Goal: Task Accomplishment & Management: Complete application form

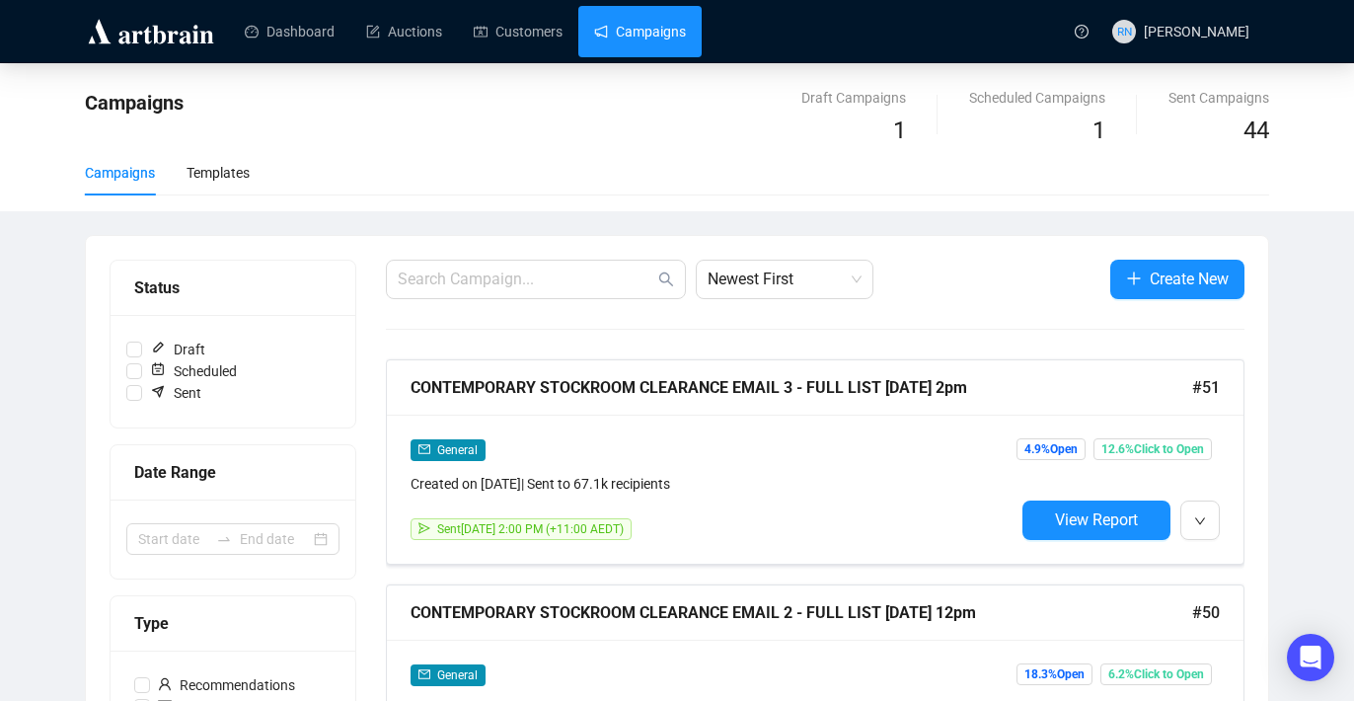
scroll to position [88, 0]
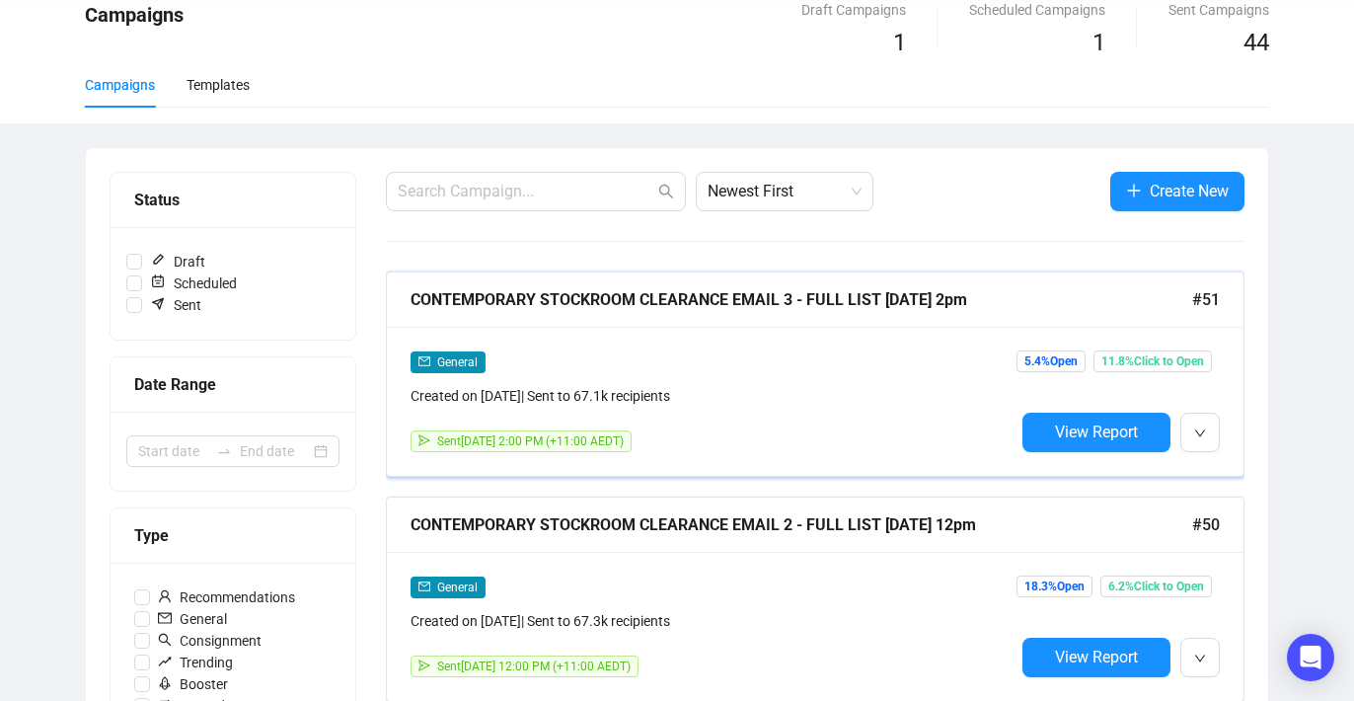
click at [729, 399] on div "Created on Oct 7, 2025 | Sent to 67.1k recipients" at bounding box center [713, 396] width 604 height 22
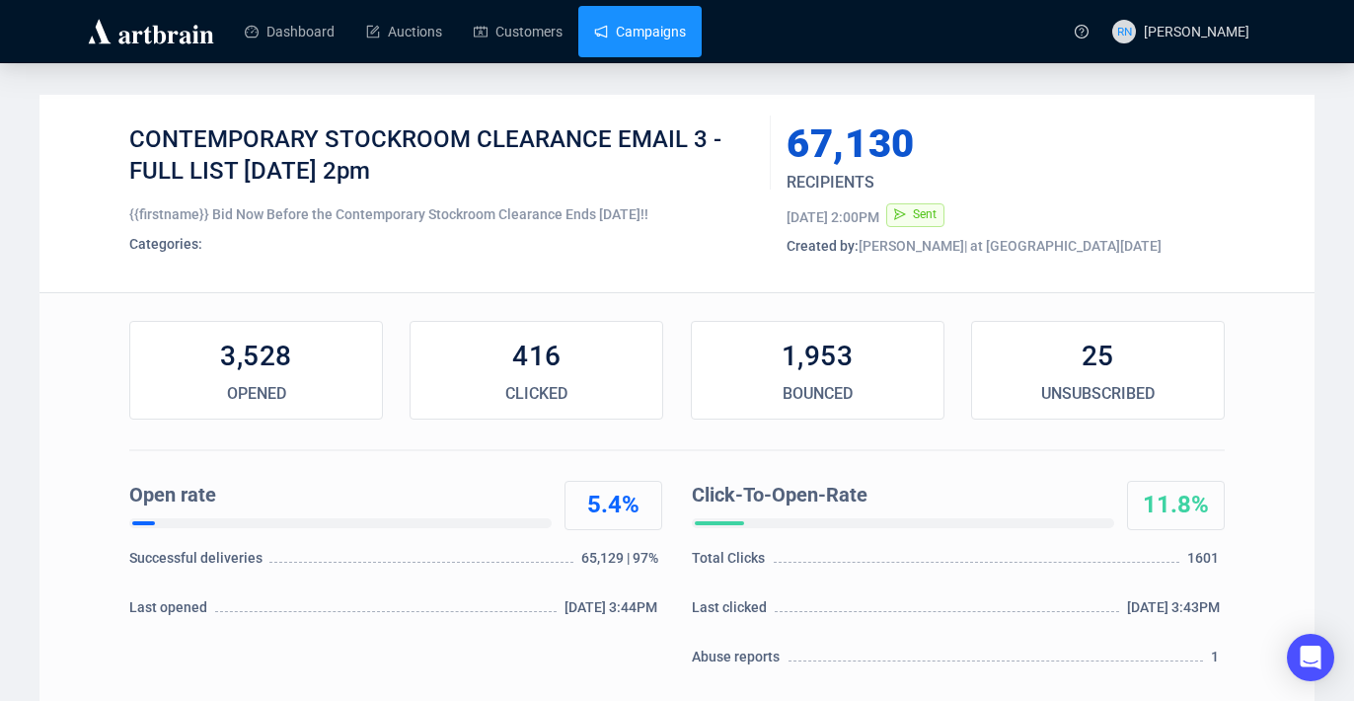
click at [644, 44] on link "Campaigns" at bounding box center [640, 31] width 92 height 51
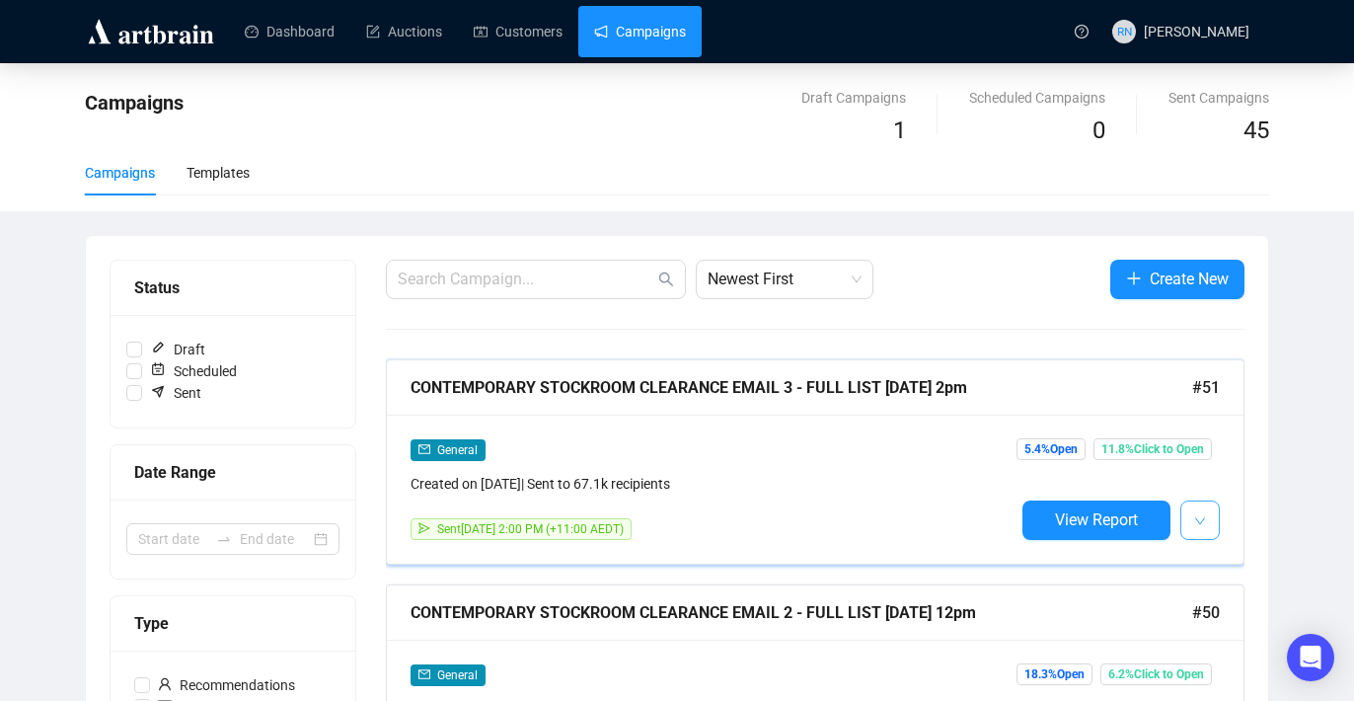
click at [1201, 533] on button "button" at bounding box center [1199, 519] width 39 height 39
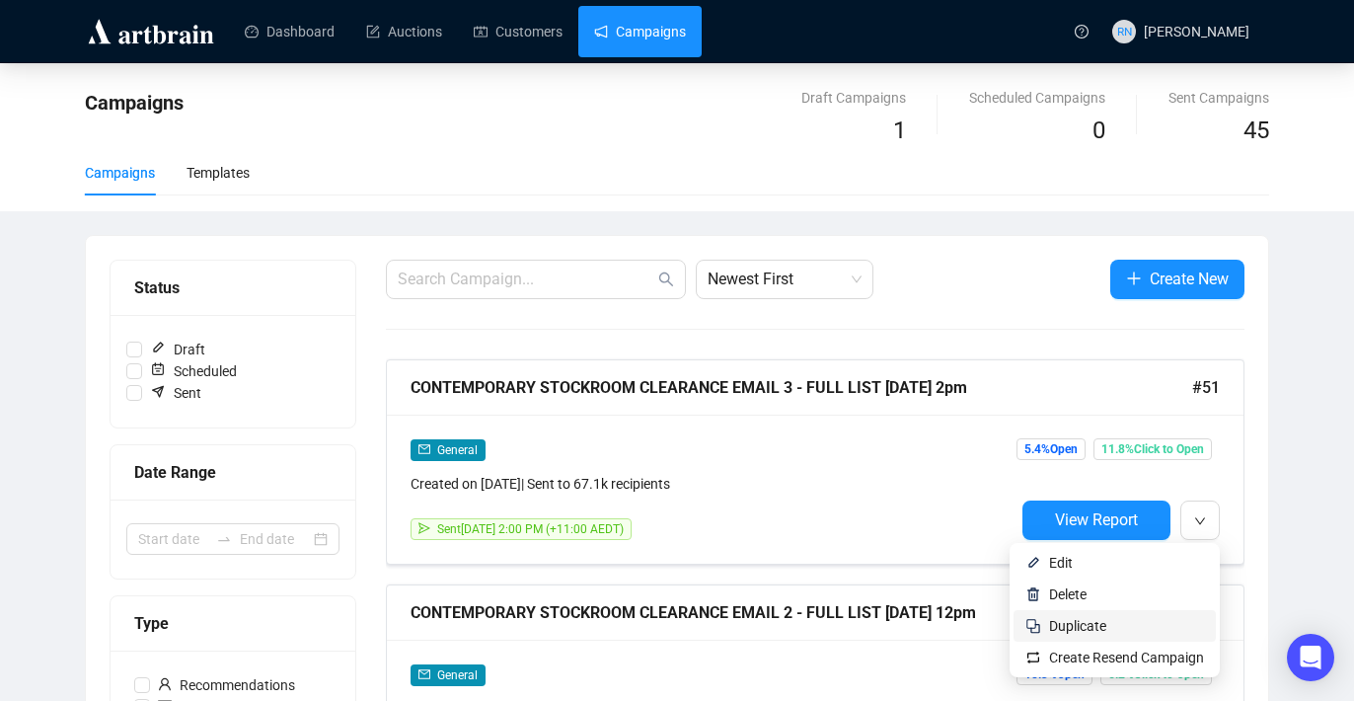
click at [1139, 631] on span "Duplicate" at bounding box center [1126, 626] width 155 height 22
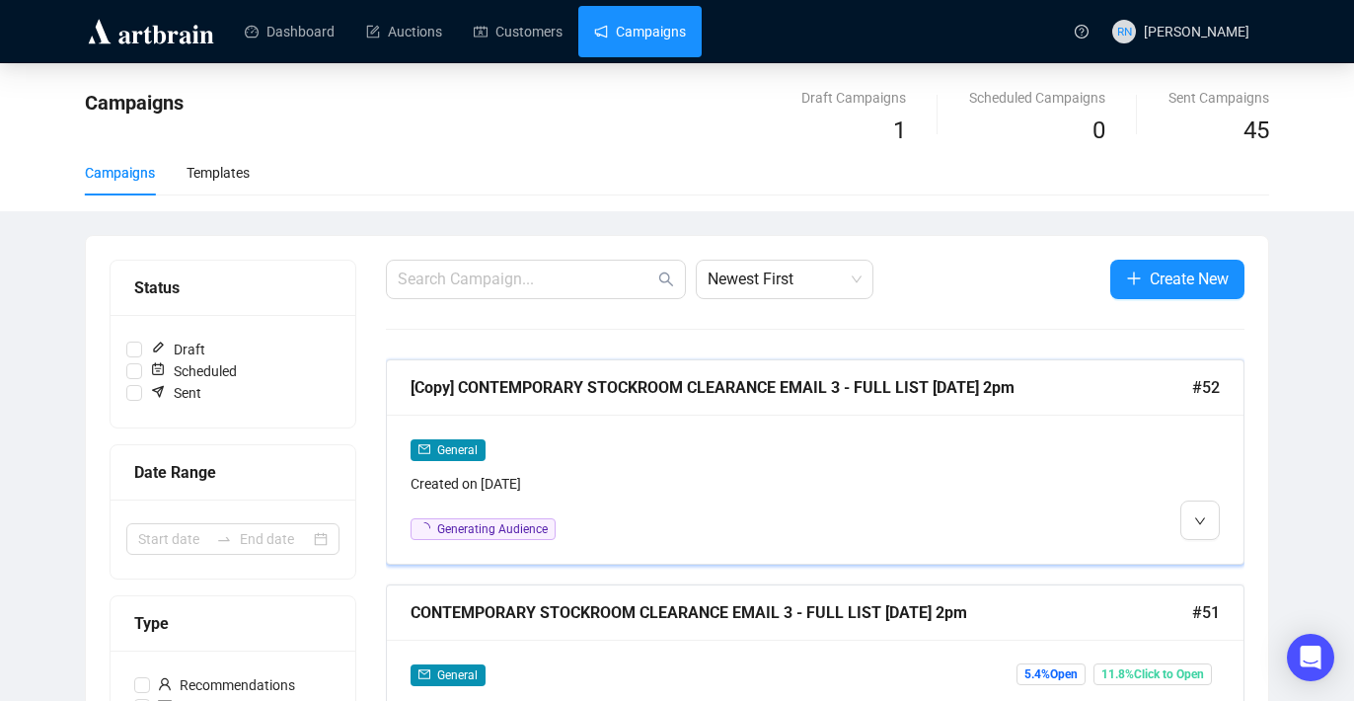
click at [762, 516] on div "General Created on Oct 7, 2025 Generating Audience" at bounding box center [713, 489] width 604 height 102
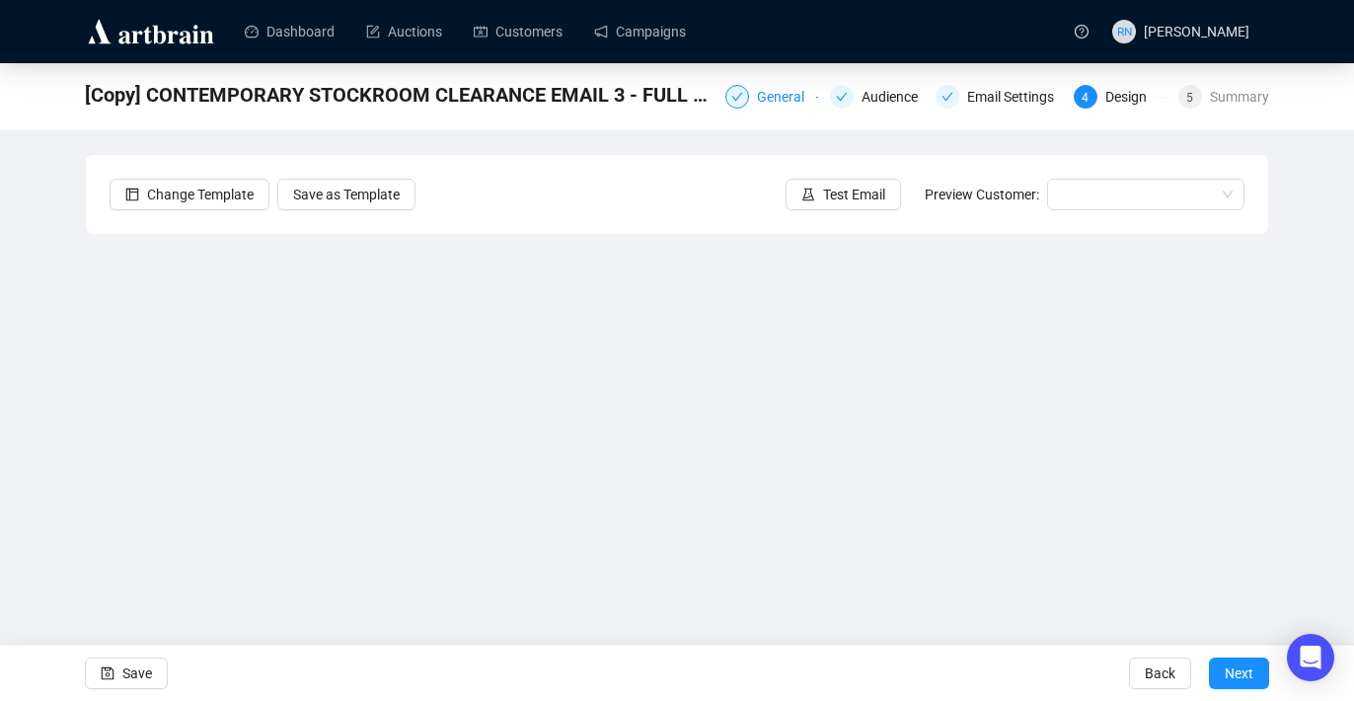
click at [757, 103] on div "General" at bounding box center [786, 97] width 59 height 24
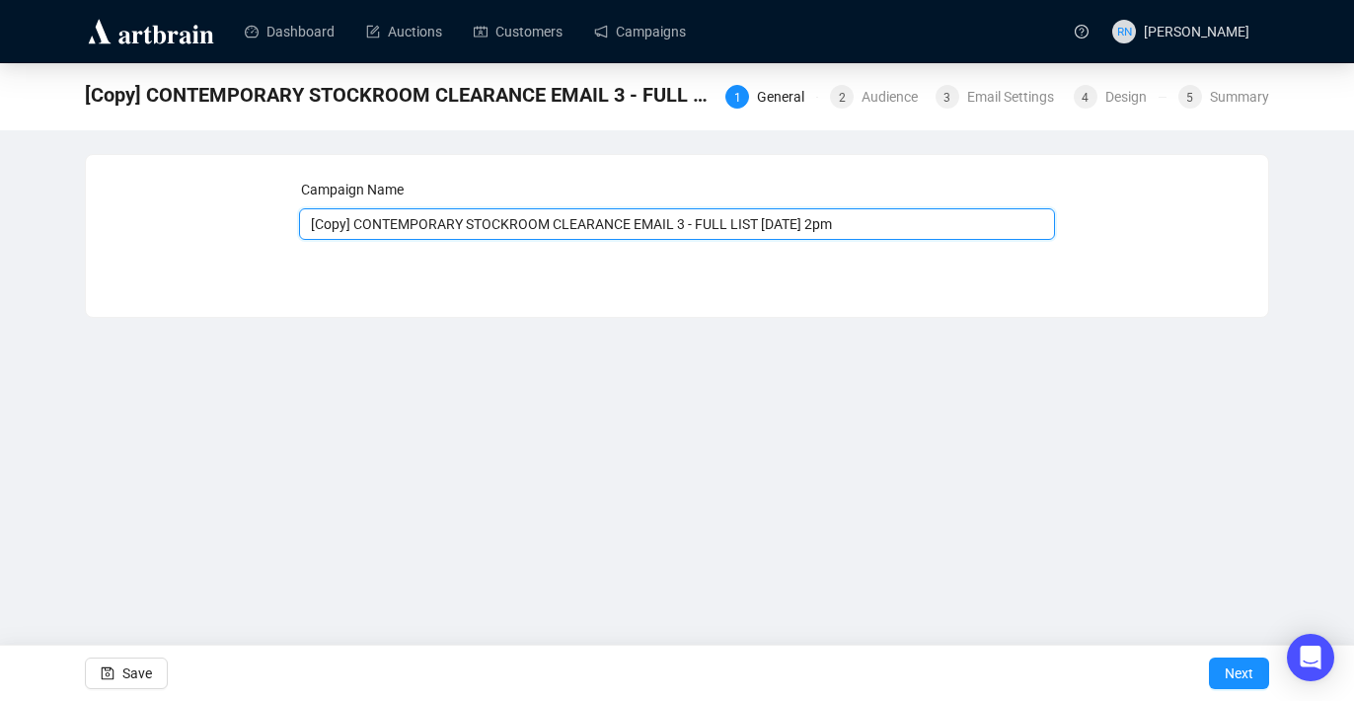
drag, startPoint x: 357, startPoint y: 223, endPoint x: 256, endPoint y: 223, distance: 101.7
click at [256, 223] on div "Campaign Name [Copy] CONTEMPORARY STOCKROOM CLEARANCE EMAIL 3 - FULL LIST 7.10.…" at bounding box center [677, 221] width 1135 height 85
click at [656, 222] on input "CONTEMPORARY STOCKROOM CLEARANCE EMAIL 3 - FULL LIST [DATE] 2pm" at bounding box center [677, 224] width 757 height 32
click at [744, 223] on input "CONTEMPORARY STOCKROOM CLEARANCE EMAIL 4 - FULL LIST 7.10.25 2pm" at bounding box center [677, 224] width 757 height 32
click at [798, 224] on input "CONTEMPORARY STOCKROOM CLEARANCE EMAIL 4 - FULL LIST 8.10.25 2pm" at bounding box center [677, 224] width 757 height 32
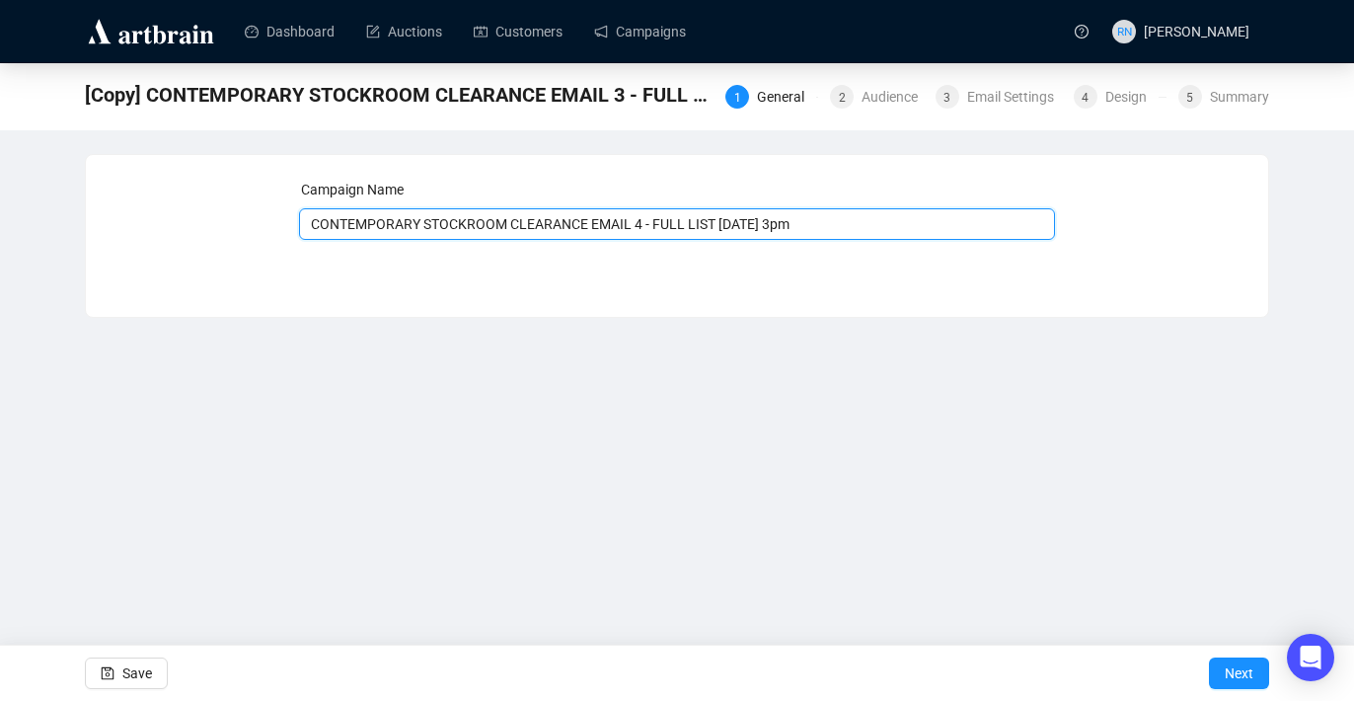
click at [863, 227] on input "CONTEMPORARY STOCKROOM CLEARANCE EMAIL 4 - FULL LIST 8.10.25 3pm" at bounding box center [677, 224] width 757 height 32
type input "CONTEMPORARY STOCKROOM CLEARANCE EMAIL 4 - FULL LIST [DATE] 3pm Ends tonight"
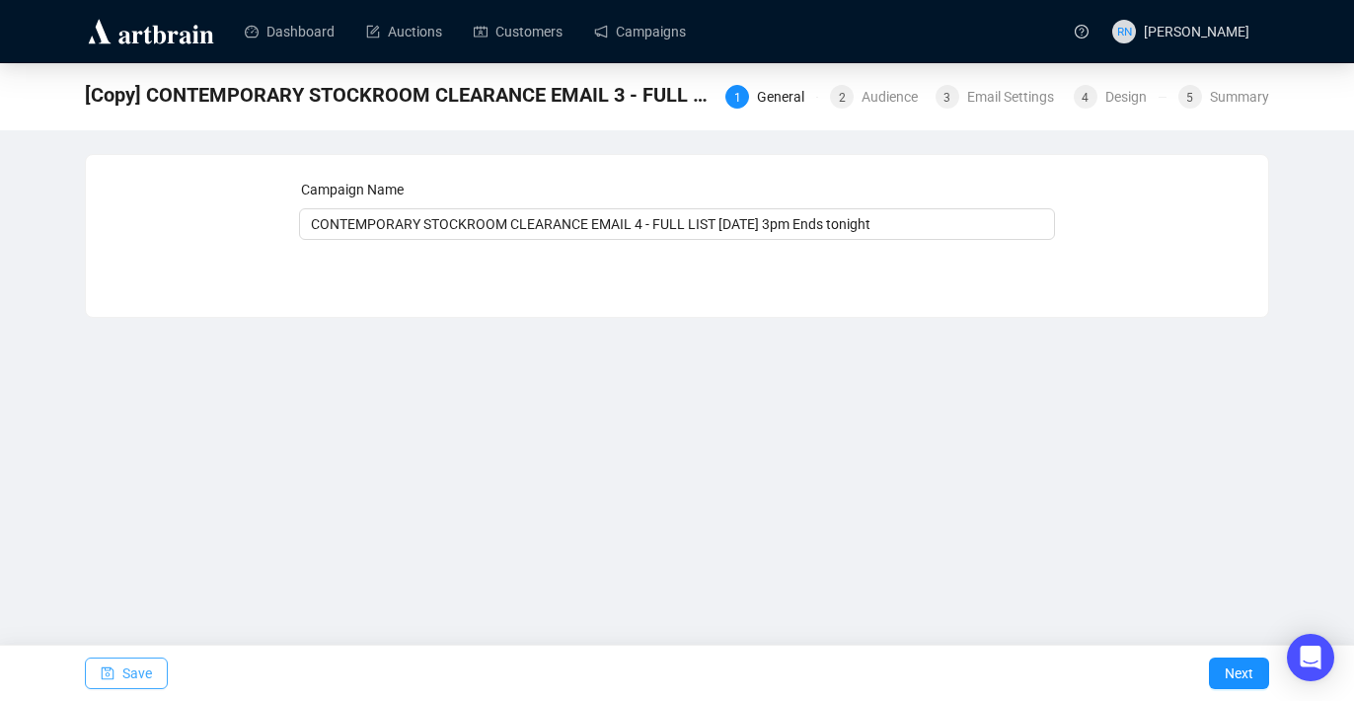
click at [132, 676] on span "Save" at bounding box center [137, 672] width 30 height 55
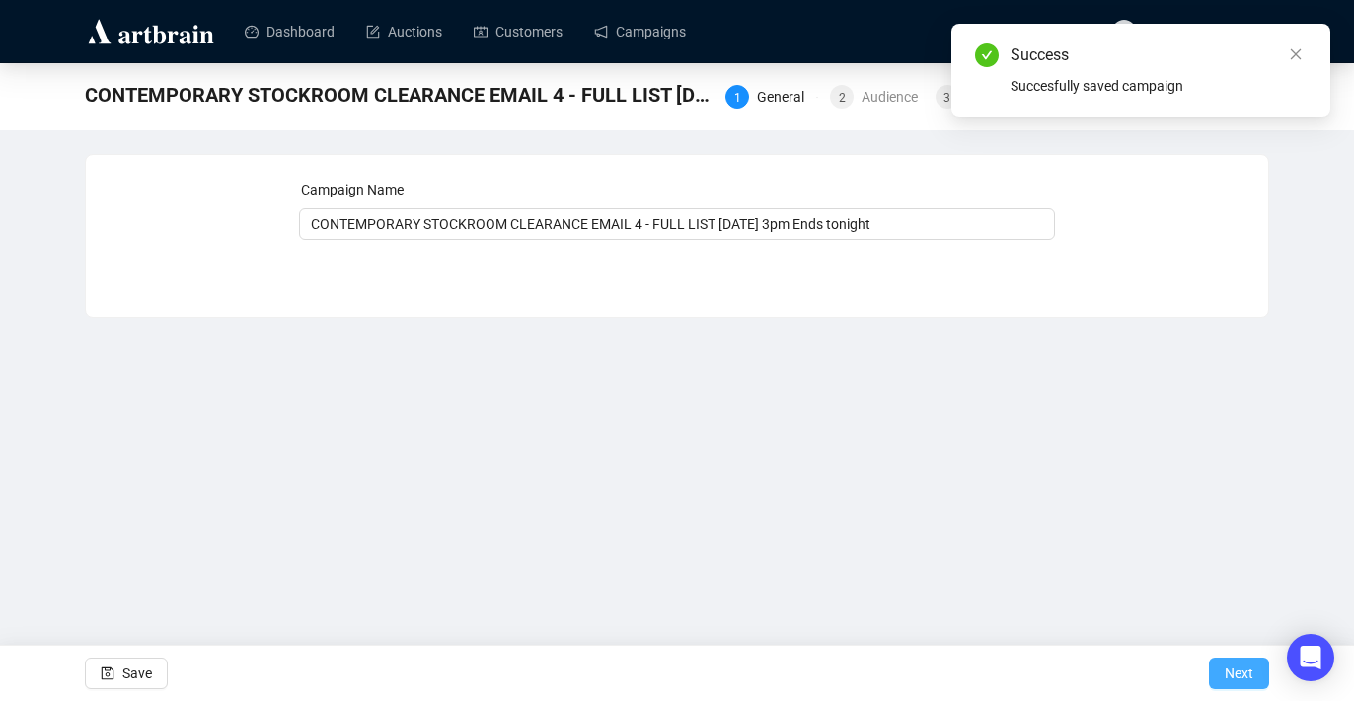
click at [1246, 680] on span "Next" at bounding box center [1239, 672] width 29 height 55
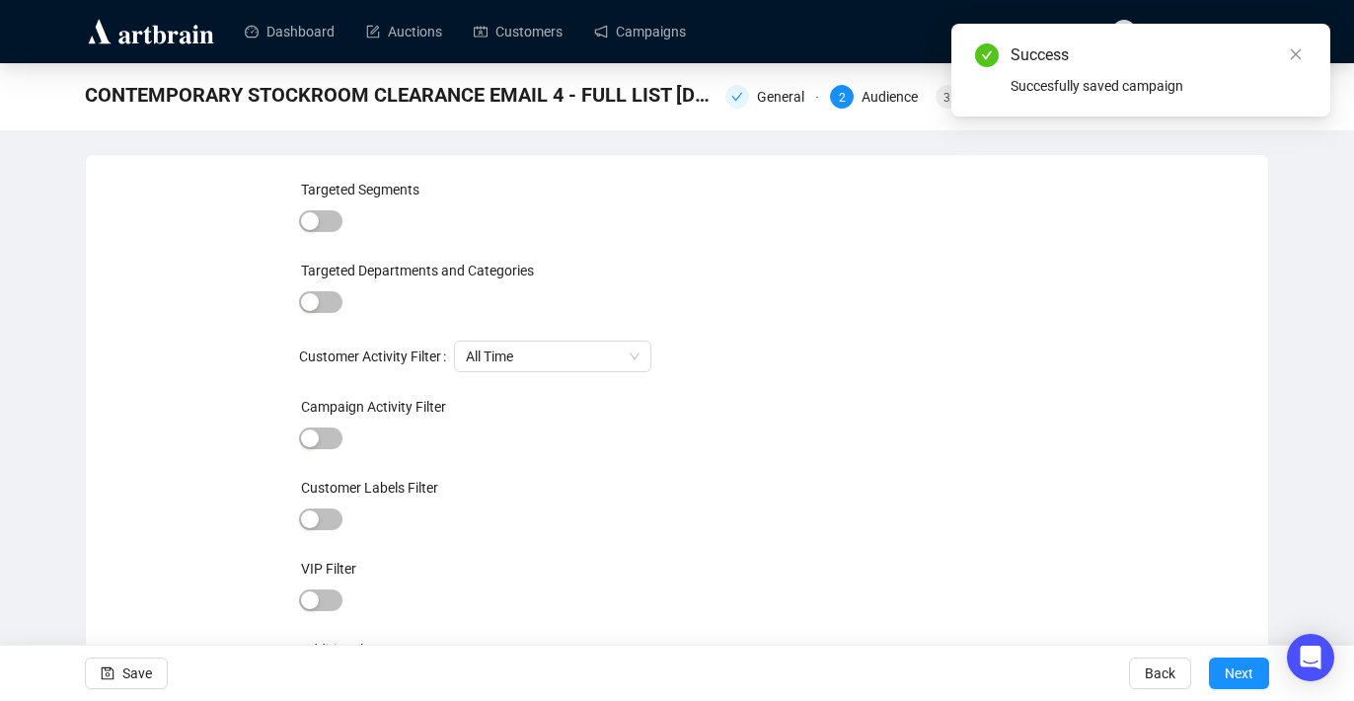
click at [1246, 680] on span "Next" at bounding box center [1239, 672] width 29 height 55
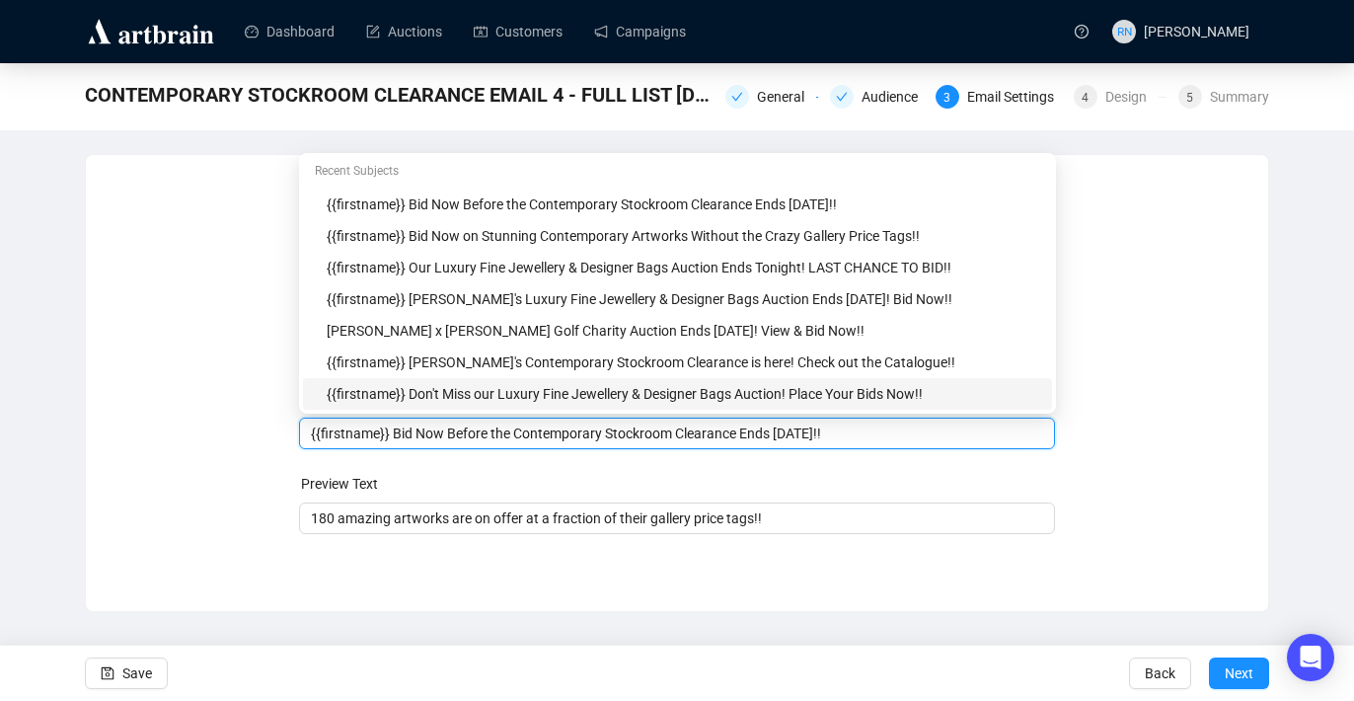
drag, startPoint x: 395, startPoint y: 394, endPoint x: 512, endPoint y: 408, distance: 118.3
click at [512, 408] on body "Dashboard Auctions Customers Campaigns RN Reannon Navaratnam CONTEMPORARY STOCK…" at bounding box center [677, 350] width 1354 height 701
drag, startPoint x: 521, startPoint y: 435, endPoint x: 298, endPoint y: 430, distance: 223.1
click at [299, 430] on div "{{firstname}} Bid Now Before the Contemporary Stockroom Clearance Ends Tomorrow…" at bounding box center [677, 433] width 757 height 32
click at [628, 440] on input "Contemporary Stockroom Clearance Ends Tomorrow!!" at bounding box center [677, 433] width 733 height 22
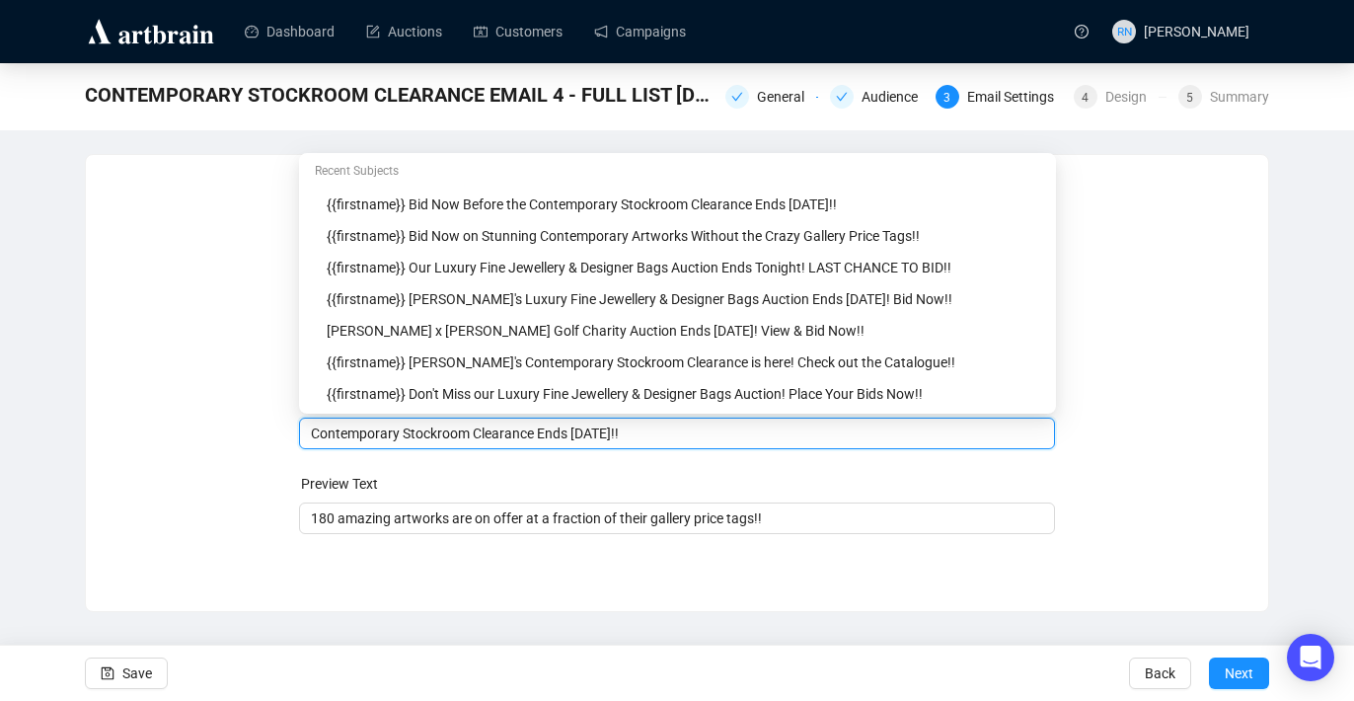
click at [628, 440] on input "Contemporary Stockroom Clearance Ends Tomorrow!!" at bounding box center [677, 433] width 733 height 22
click at [742, 440] on input "Contemporary Stockroom Clearance Ends TONIGHT!!" at bounding box center [677, 433] width 733 height 22
type input "Contemporary Stockroom Clearance Ends TONIGHT!! Last Chance To Bid!!"
click at [135, 667] on span "Save" at bounding box center [137, 672] width 30 height 55
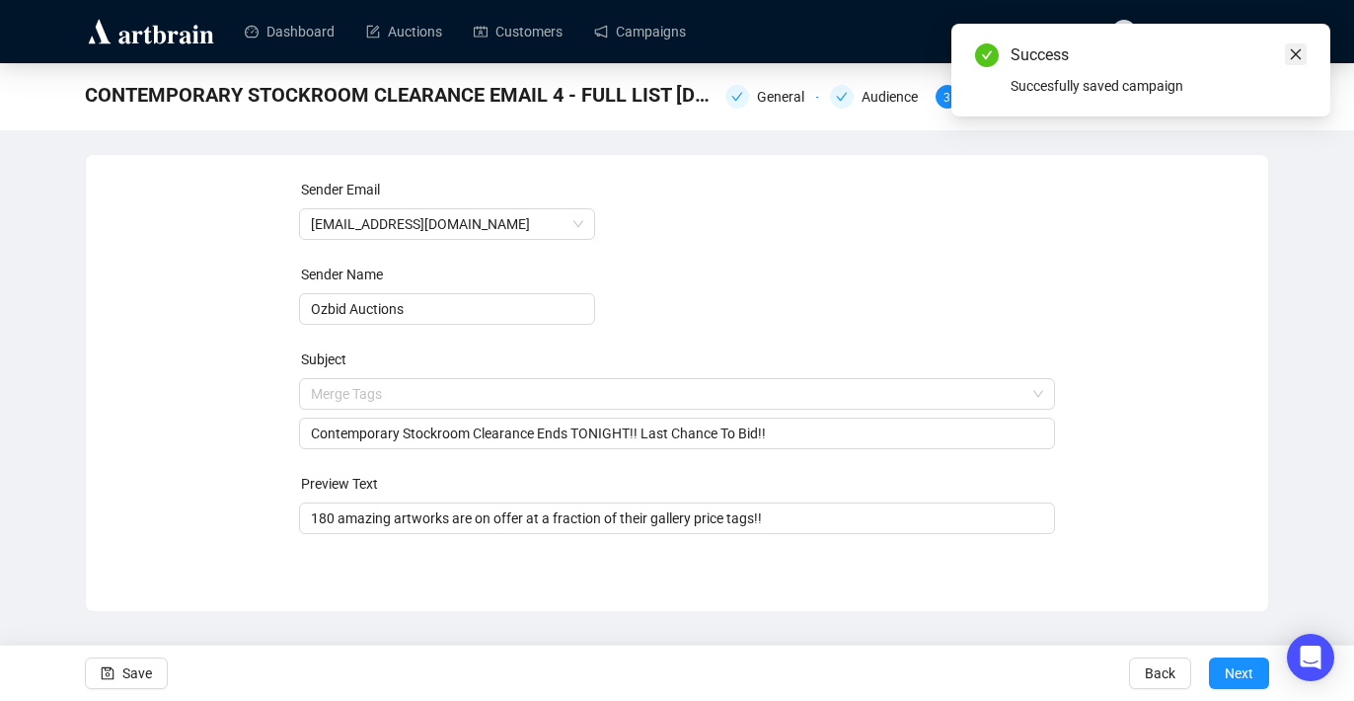
click at [1301, 60] on icon "close" at bounding box center [1296, 54] width 14 height 14
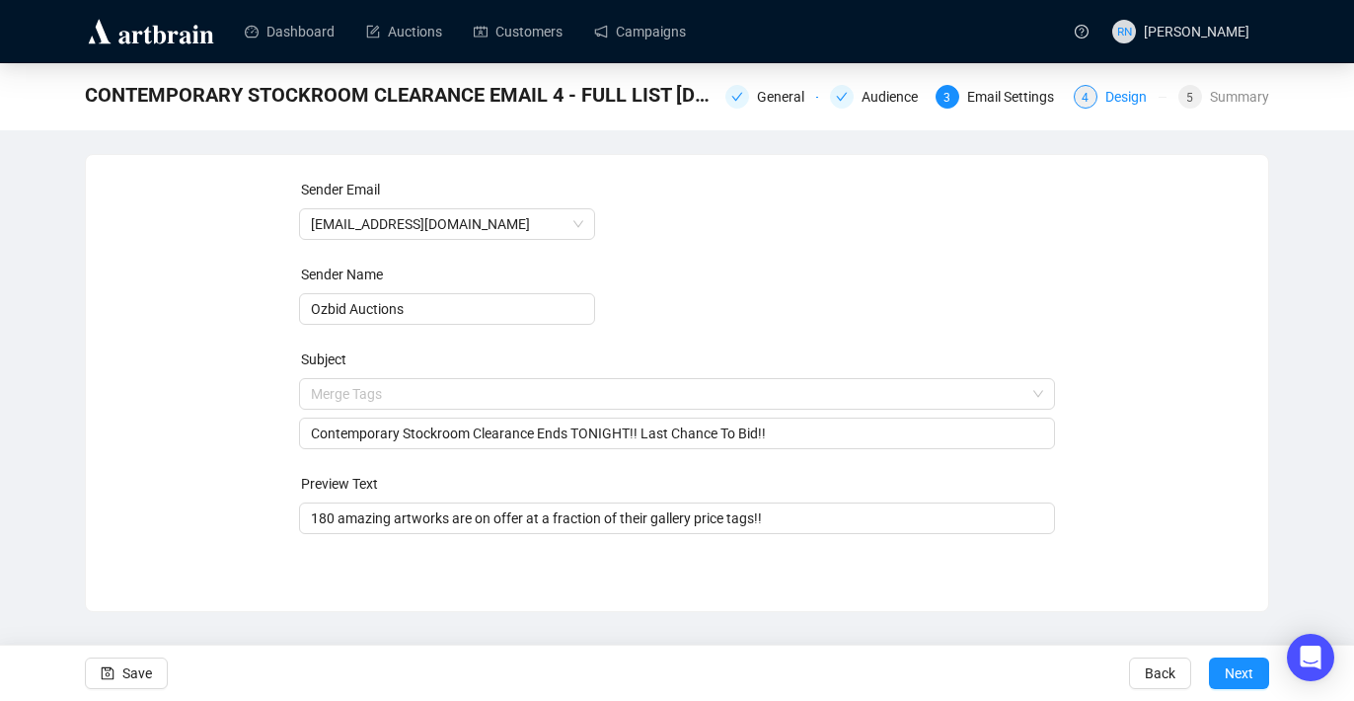
click at [1105, 106] on div "Design" at bounding box center [1131, 97] width 53 height 24
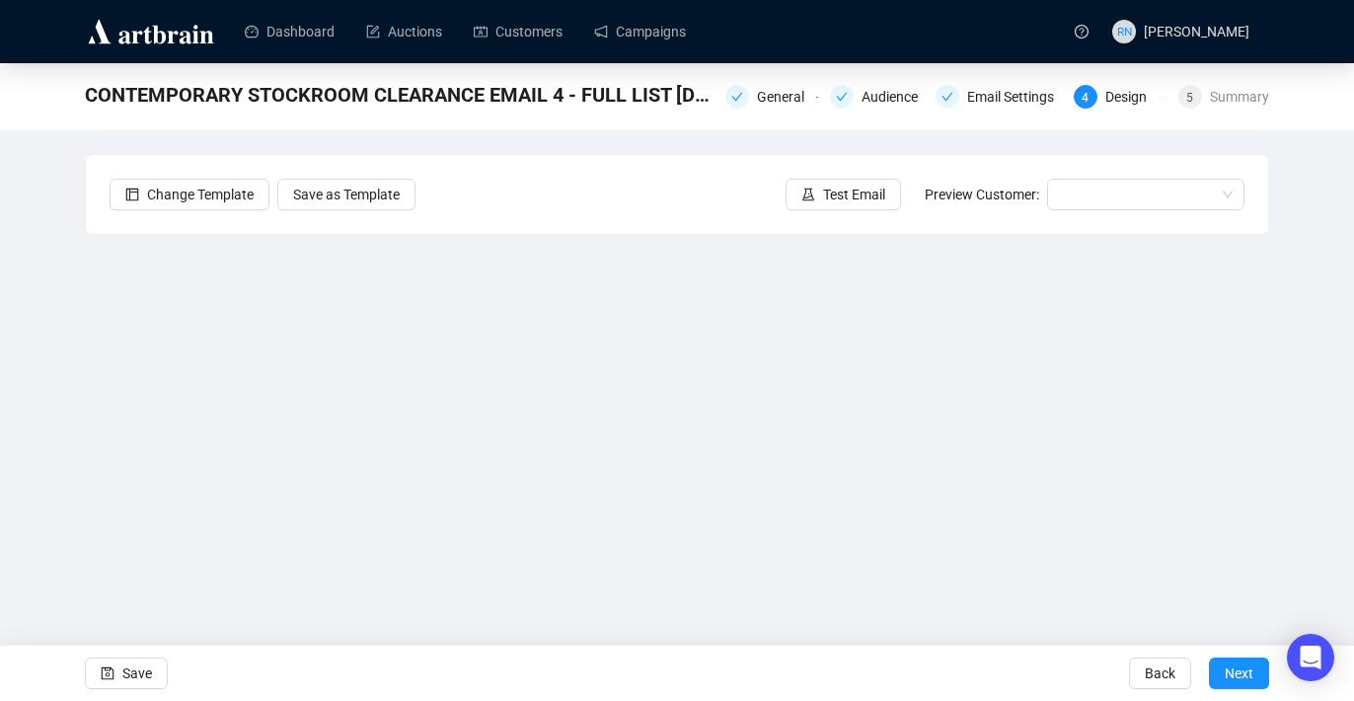
click at [1304, 413] on div "CONTEMPORARY STOCKROOM CLEARANCE EMAIL 4 - FULL LIST 8.10.25 3pm Ends tonight G…" at bounding box center [677, 395] width 1354 height 665
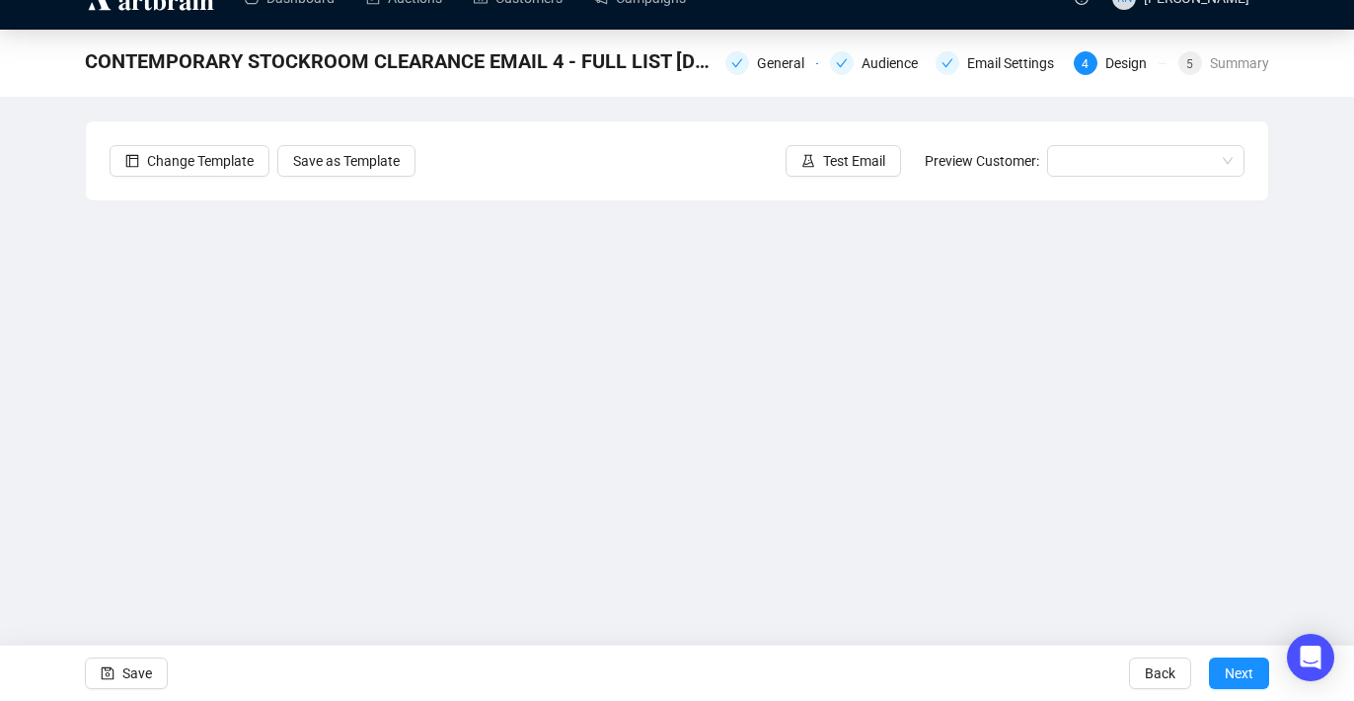
click at [1300, 374] on div "CONTEMPORARY STOCKROOM CLEARANCE EMAIL 4 - FULL LIST 8.10.25 3pm Ends tonight G…" at bounding box center [677, 362] width 1354 height 665
click at [106, 673] on icon "save" at bounding box center [108, 673] width 13 height 13
click at [112, 668] on icon "save" at bounding box center [108, 673] width 13 height 13
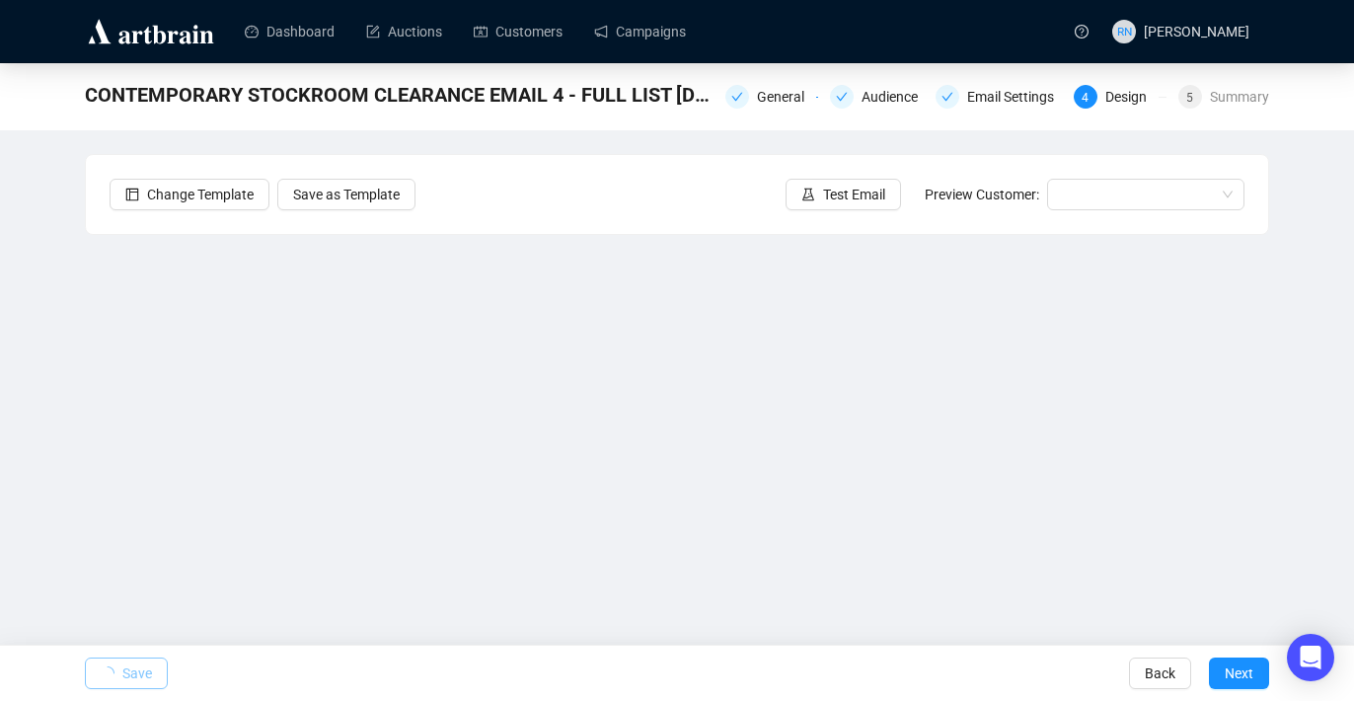
click at [141, 675] on span "Save" at bounding box center [137, 672] width 30 height 55
click at [986, 86] on div "Email Settings" at bounding box center [1016, 97] width 99 height 24
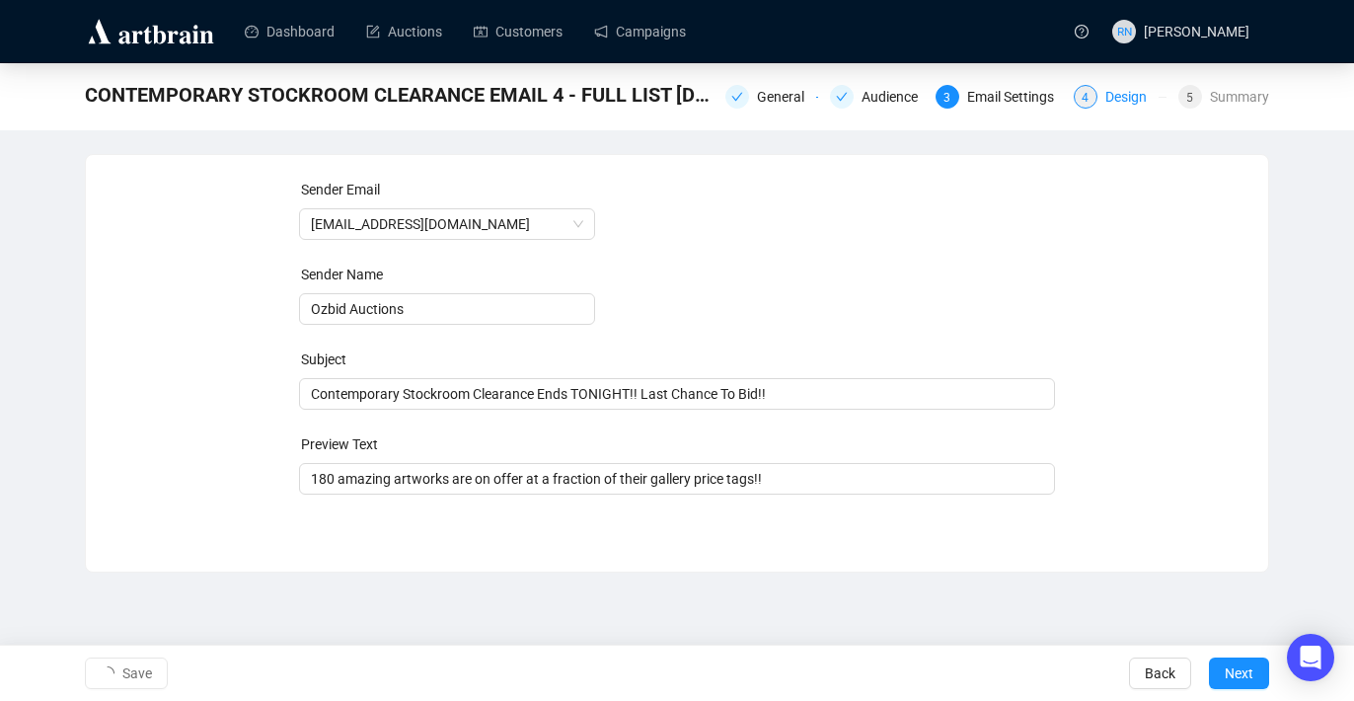
click at [1111, 105] on div "Design" at bounding box center [1131, 97] width 53 height 24
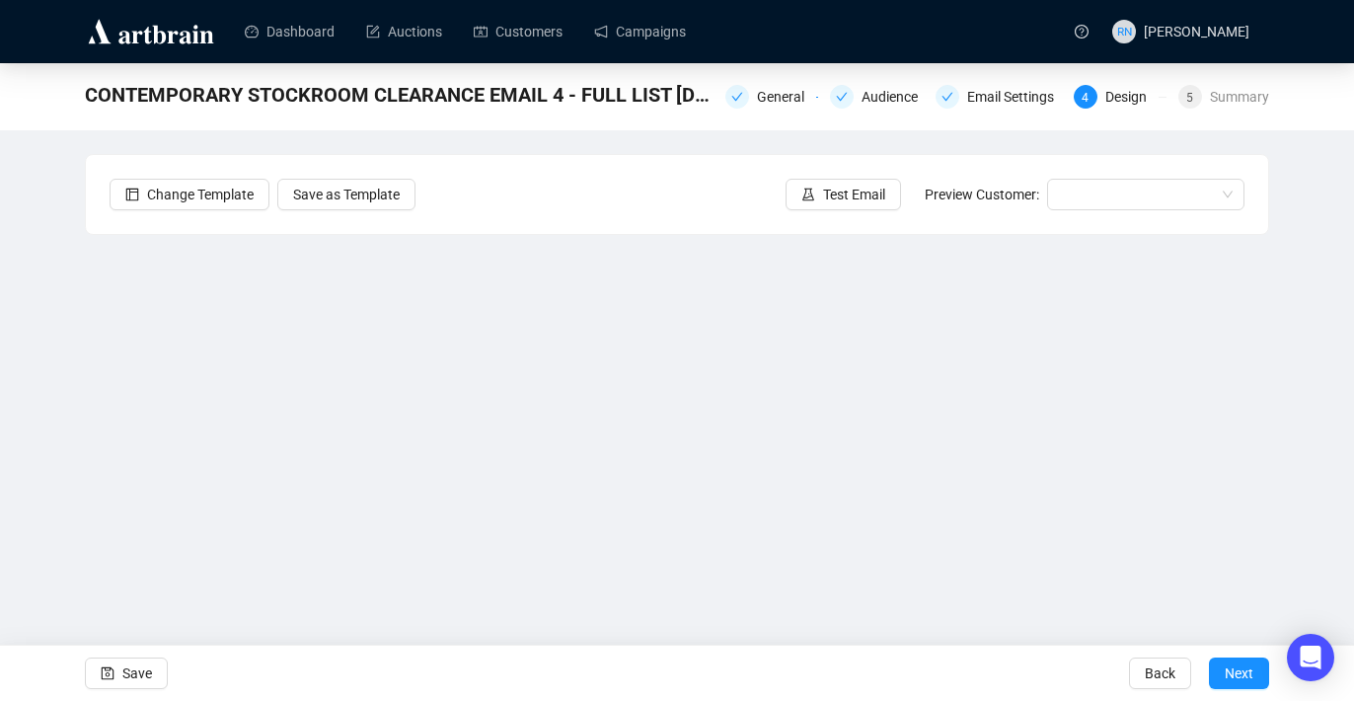
scroll to position [34, 0]
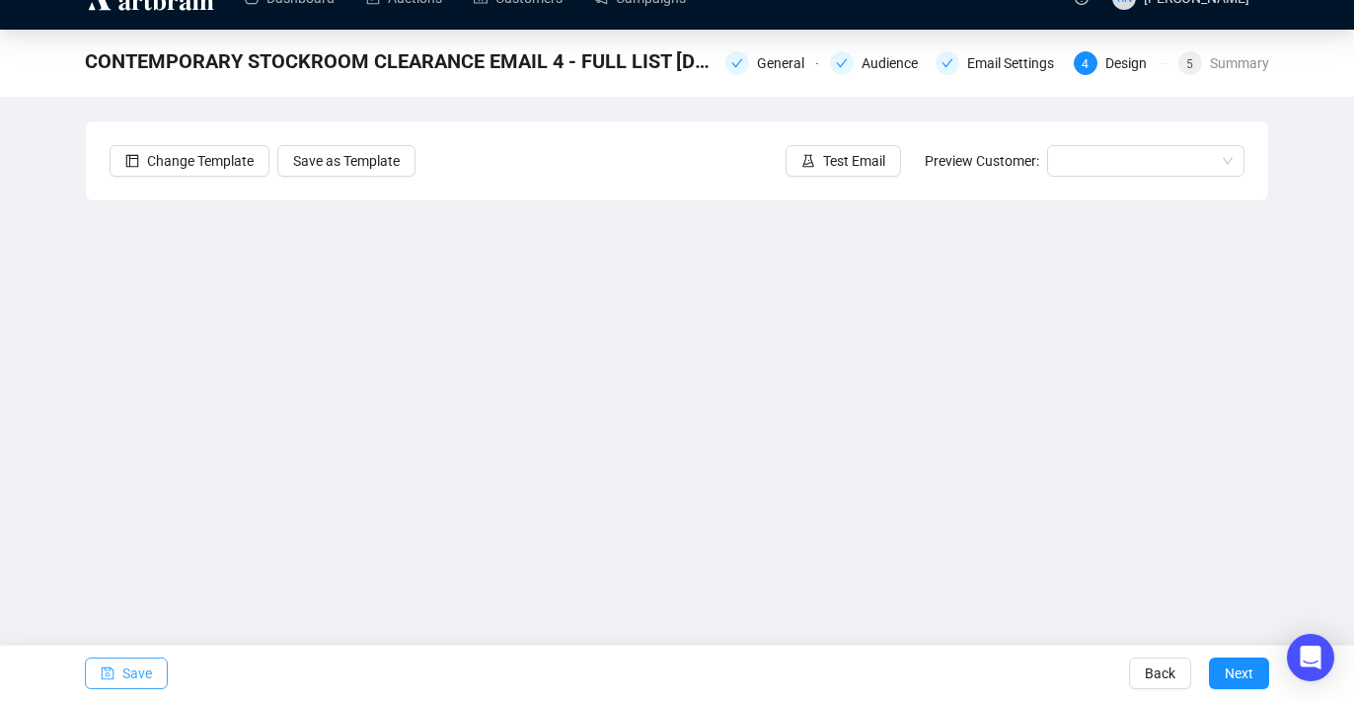
click at [130, 680] on span "Save" at bounding box center [137, 672] width 30 height 55
click at [153, 668] on button "Save" at bounding box center [126, 673] width 83 height 32
click at [131, 667] on span "Save" at bounding box center [137, 672] width 30 height 55
click at [124, 665] on span "Save" at bounding box center [137, 672] width 30 height 55
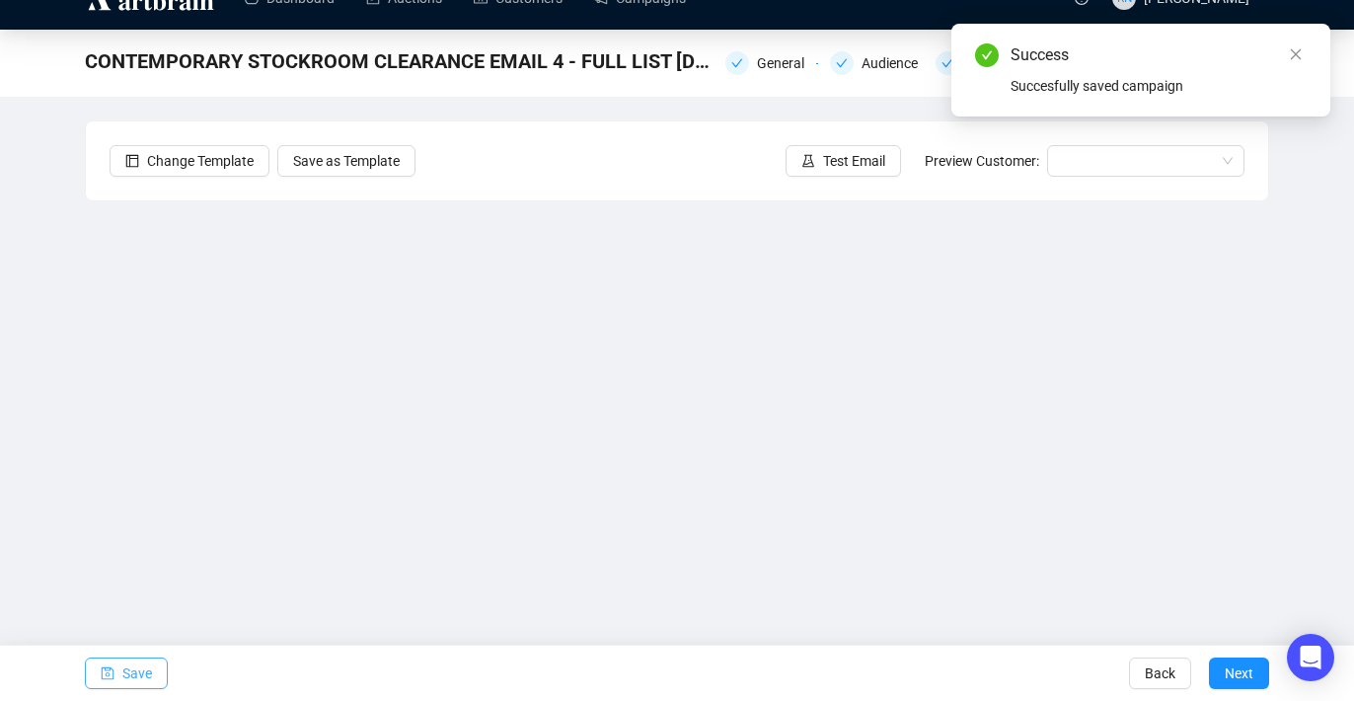
click at [126, 671] on span "Save" at bounding box center [137, 672] width 30 height 55
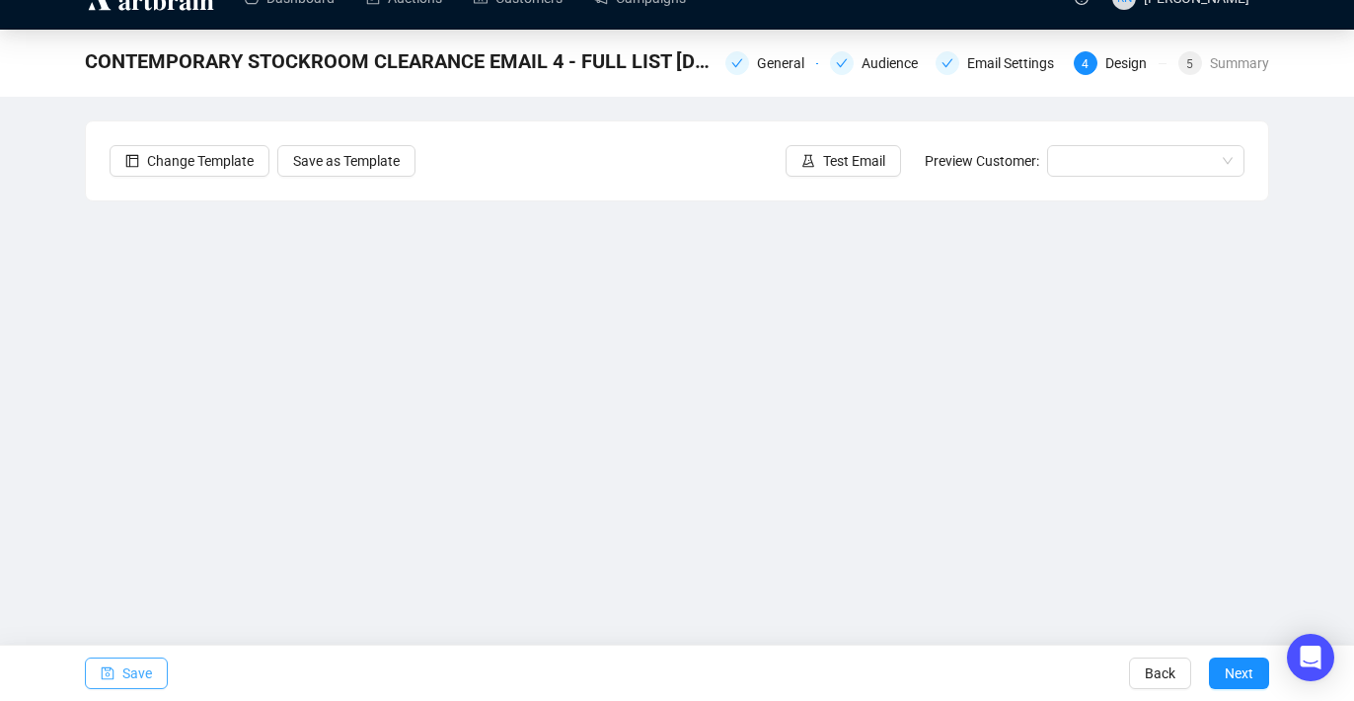
click at [144, 683] on span "Save" at bounding box center [137, 672] width 30 height 55
click at [131, 683] on span "Save" at bounding box center [137, 672] width 30 height 55
click at [129, 667] on span "Save" at bounding box center [137, 672] width 30 height 55
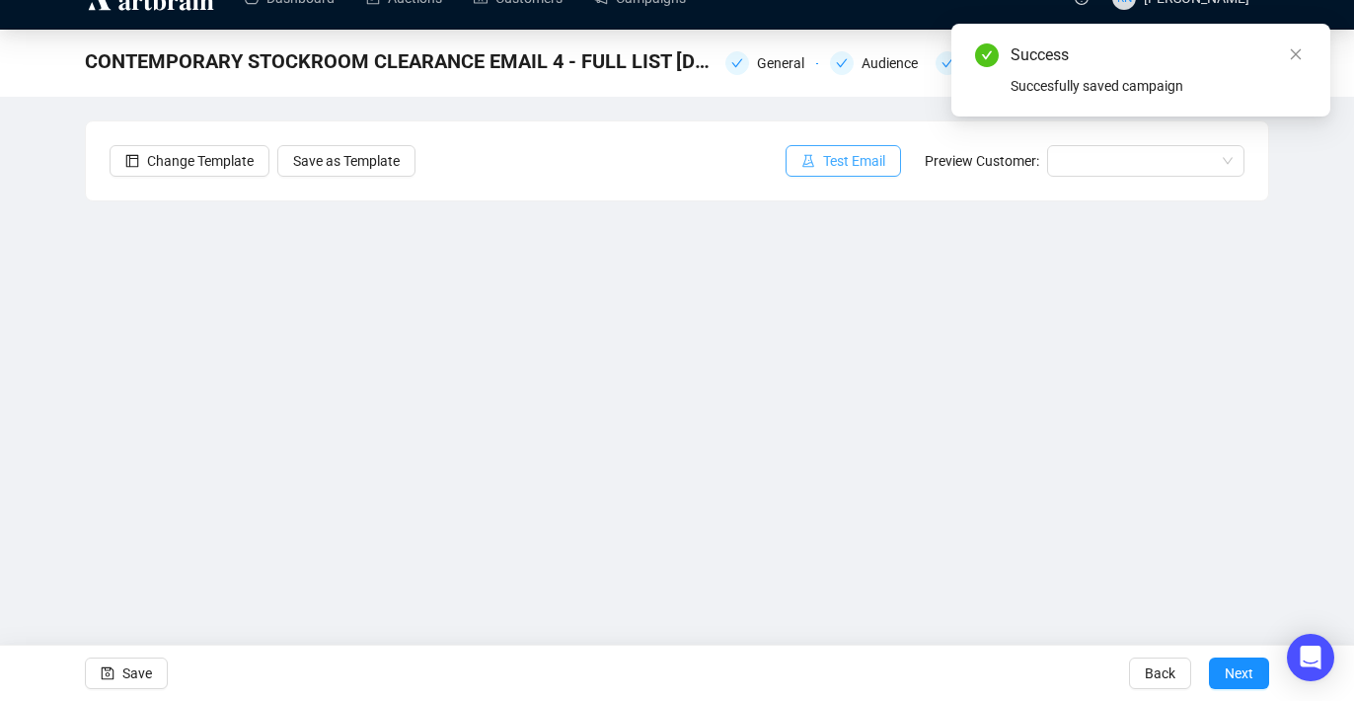
click at [854, 176] on button "Test Email" at bounding box center [843, 161] width 115 height 32
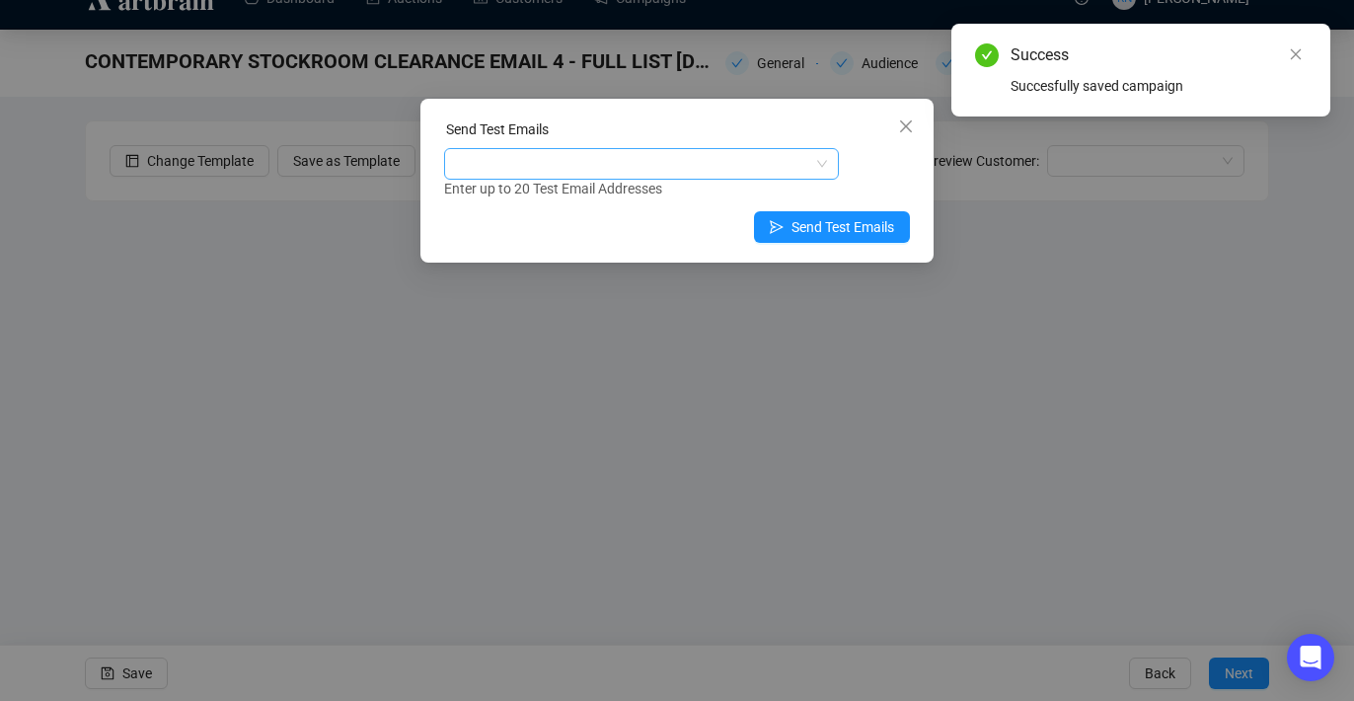
click at [751, 173] on div at bounding box center [631, 164] width 366 height 28
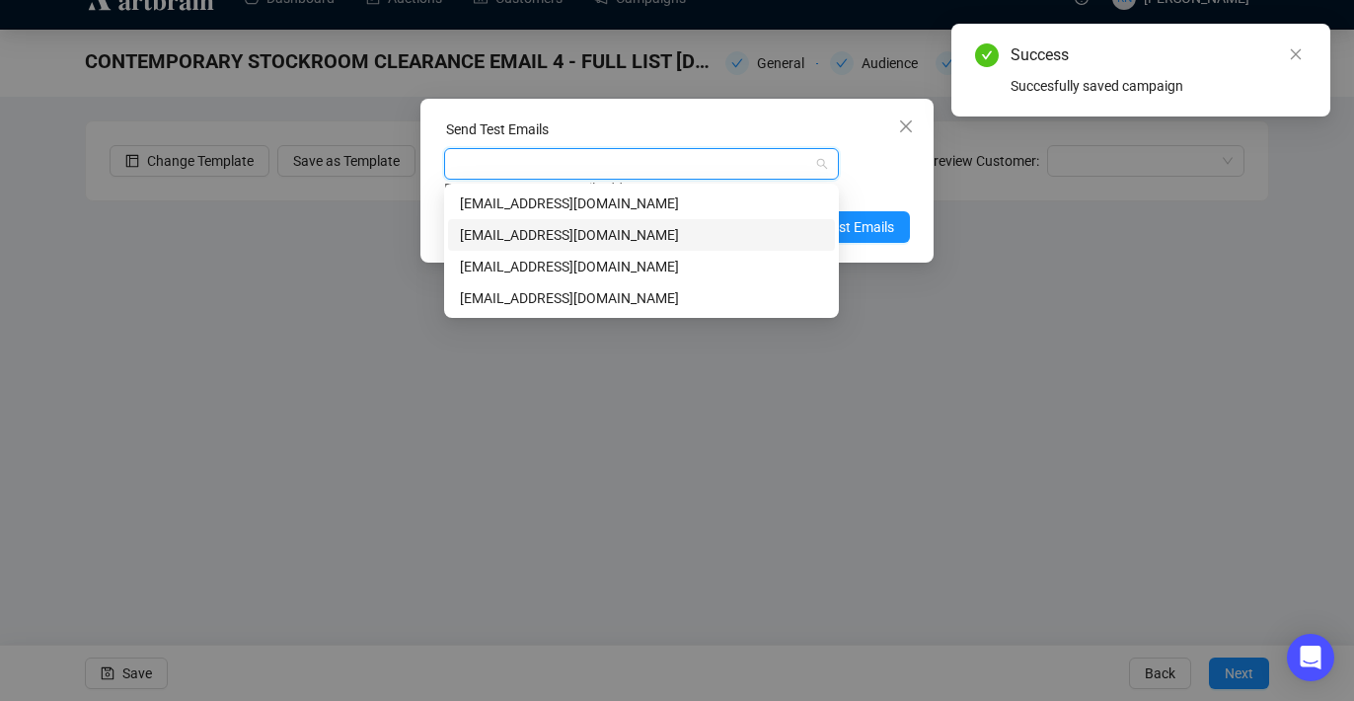
click at [736, 238] on div "[EMAIL_ADDRESS][DOMAIN_NAME]" at bounding box center [641, 235] width 363 height 22
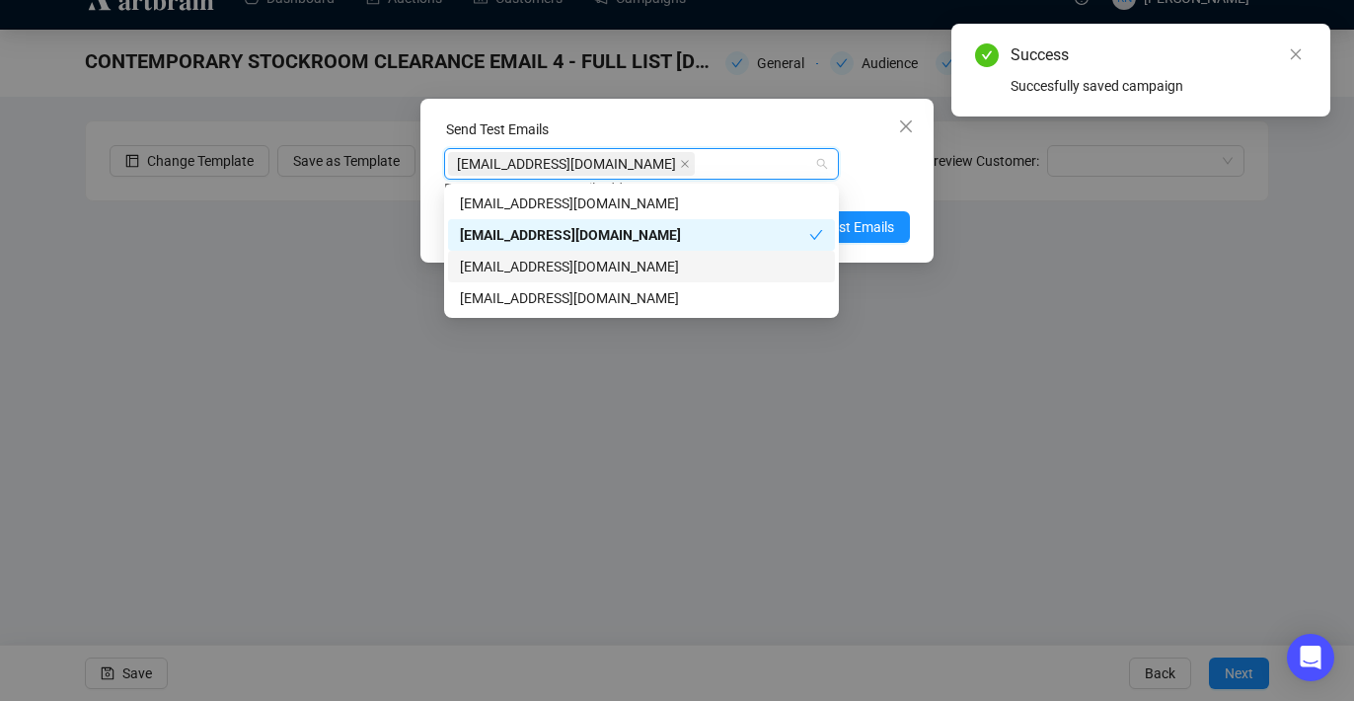
click at [720, 270] on div "[EMAIL_ADDRESS][DOMAIN_NAME]" at bounding box center [641, 267] width 363 height 22
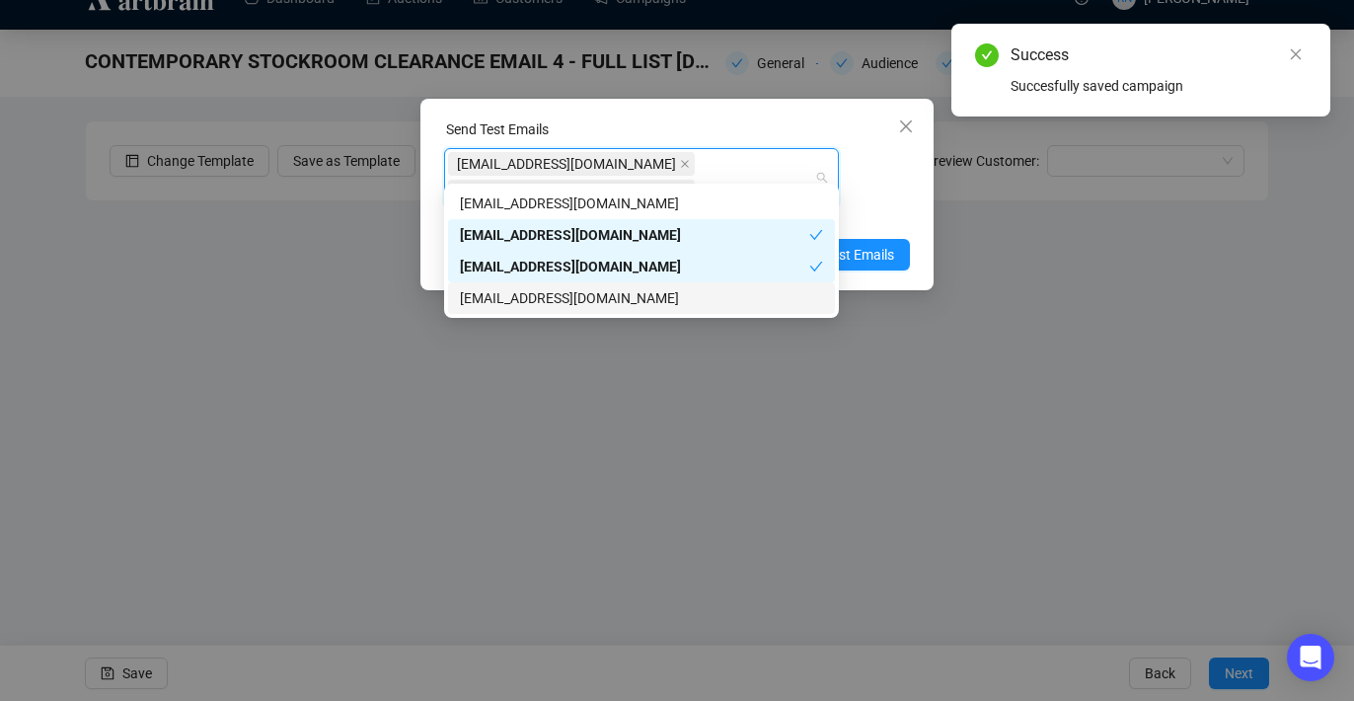
click at [719, 305] on div "[EMAIL_ADDRESS][DOMAIN_NAME]" at bounding box center [641, 298] width 363 height 22
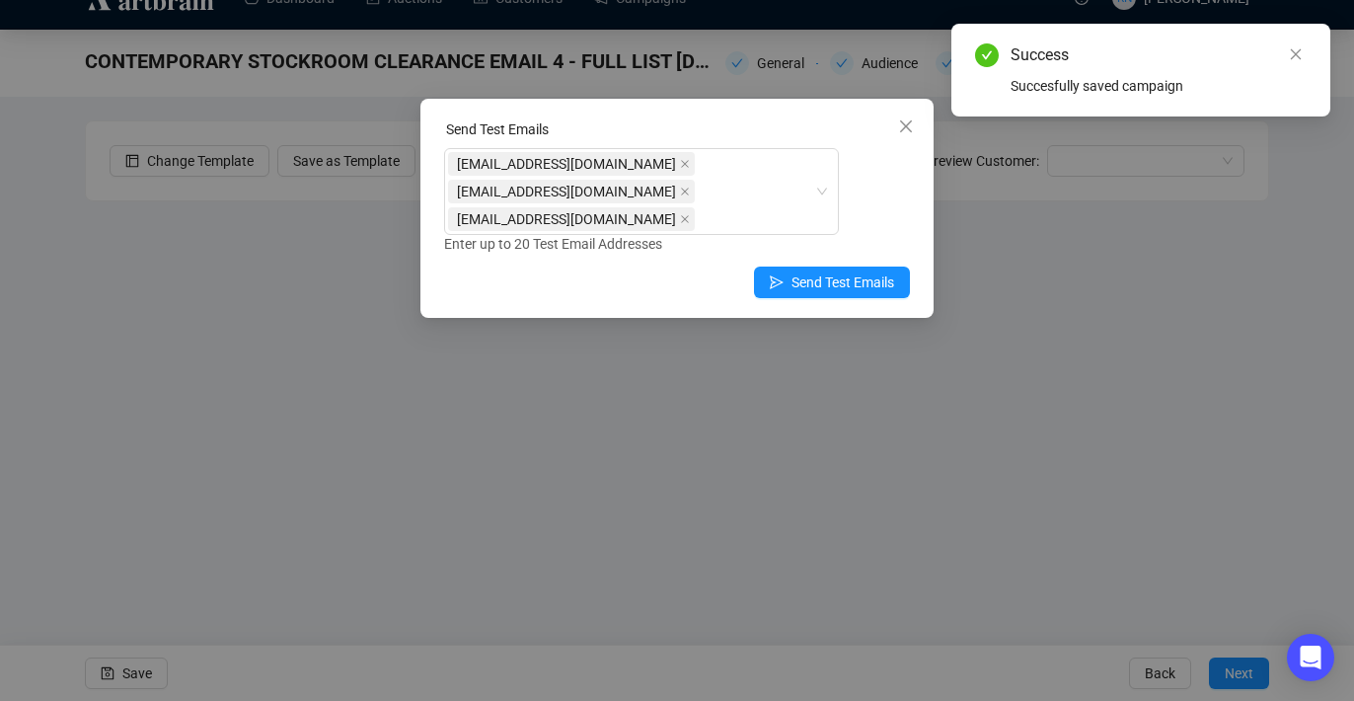
click at [899, 233] on div "Enter up to 20 Test Email Addresses" at bounding box center [677, 244] width 466 height 23
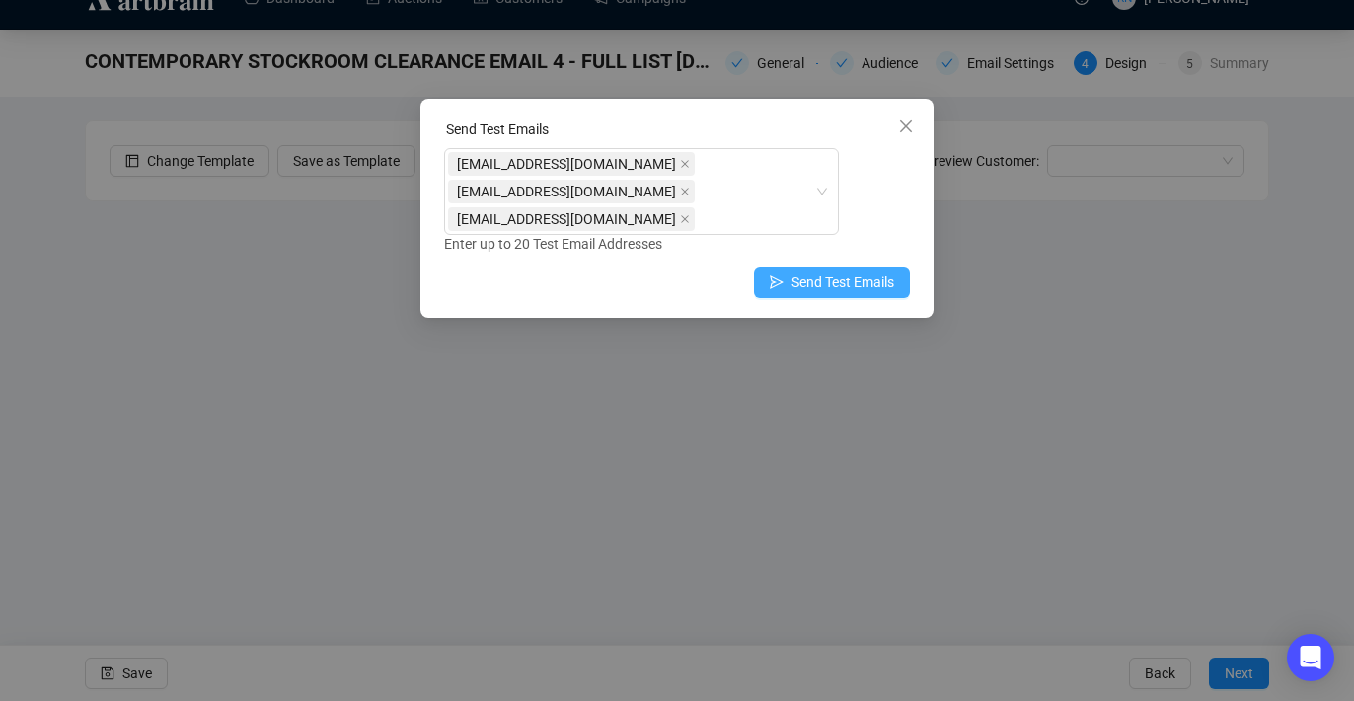
click at [833, 271] on span "Send Test Emails" at bounding box center [842, 282] width 103 height 22
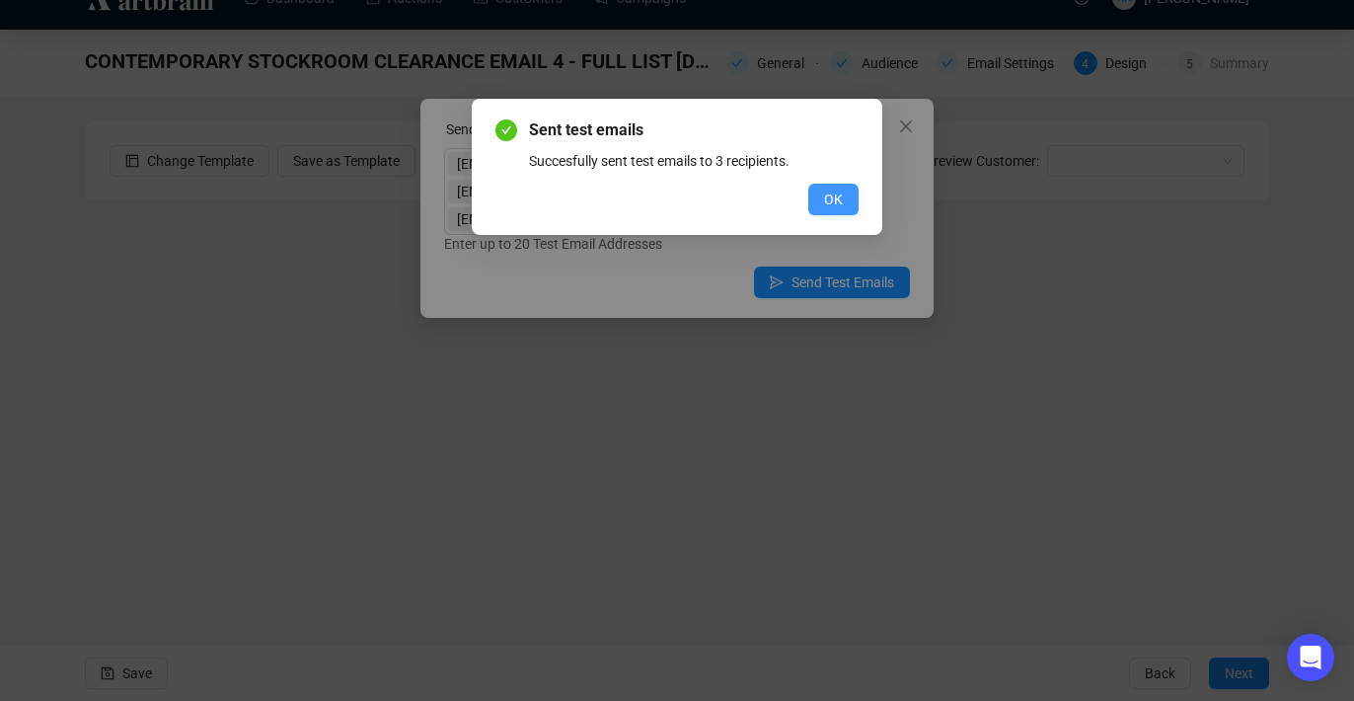
click at [837, 204] on span "OK" at bounding box center [833, 199] width 19 height 22
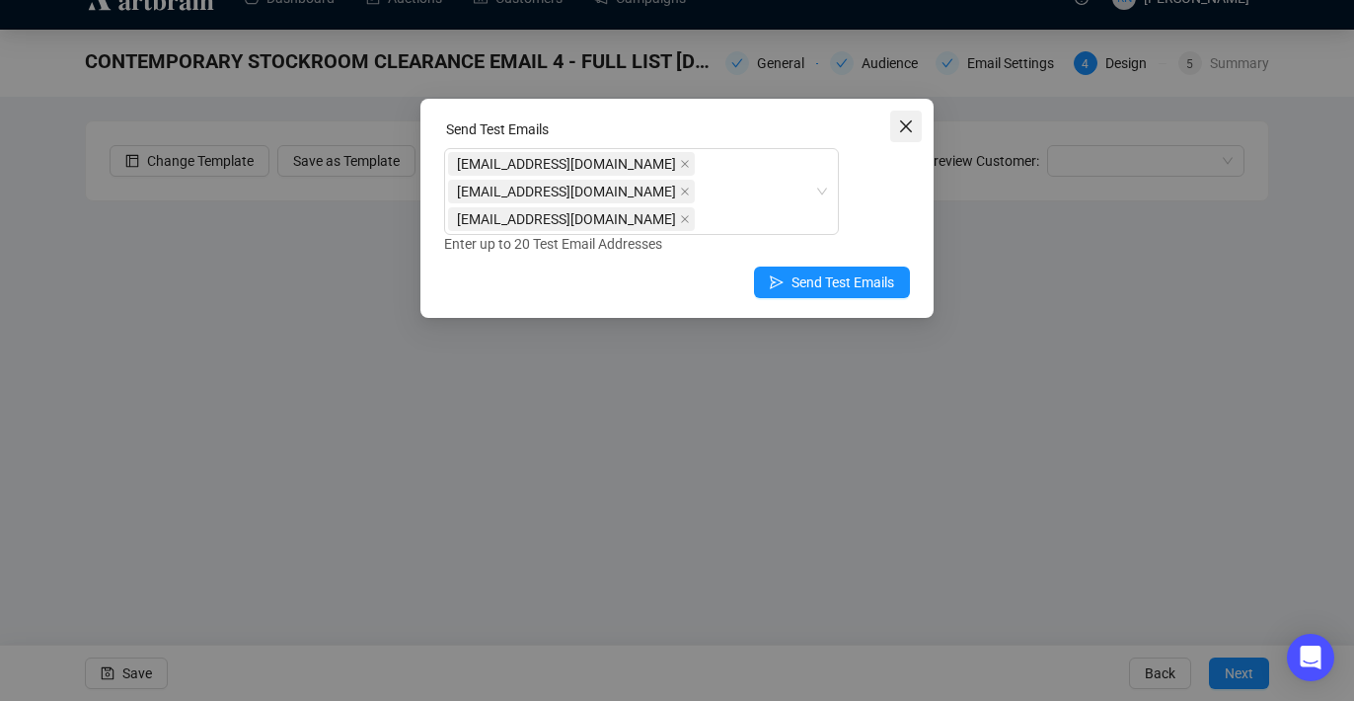
click at [895, 131] on span "Close" at bounding box center [906, 126] width 32 height 16
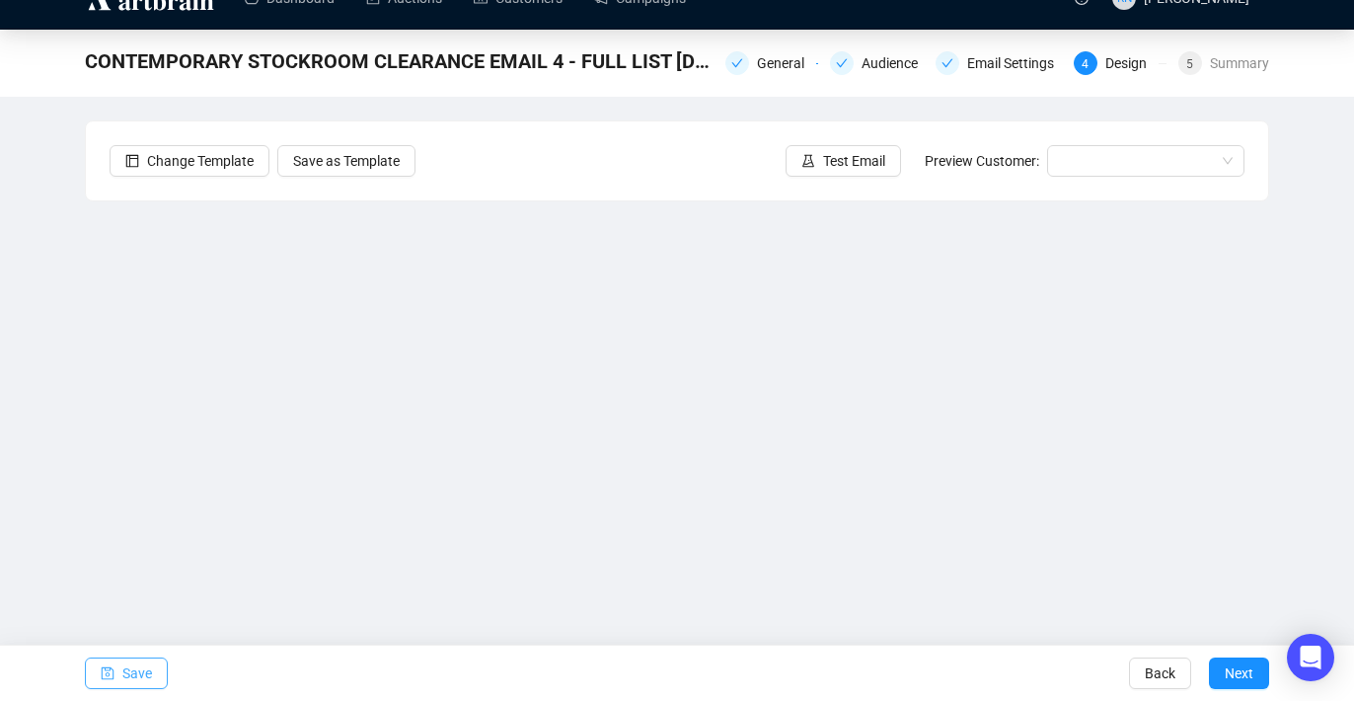
click at [132, 664] on span "Save" at bounding box center [137, 672] width 30 height 55
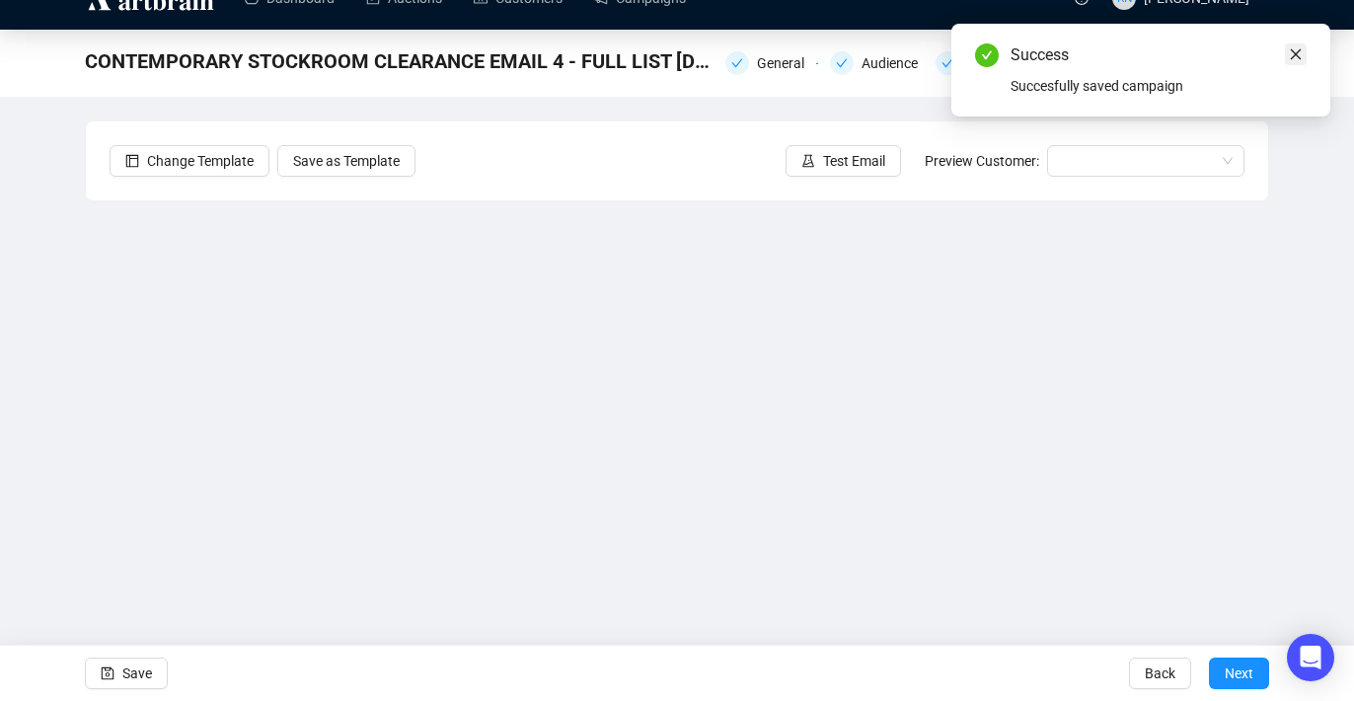
click at [1288, 62] on link "Close" at bounding box center [1296, 54] width 22 height 22
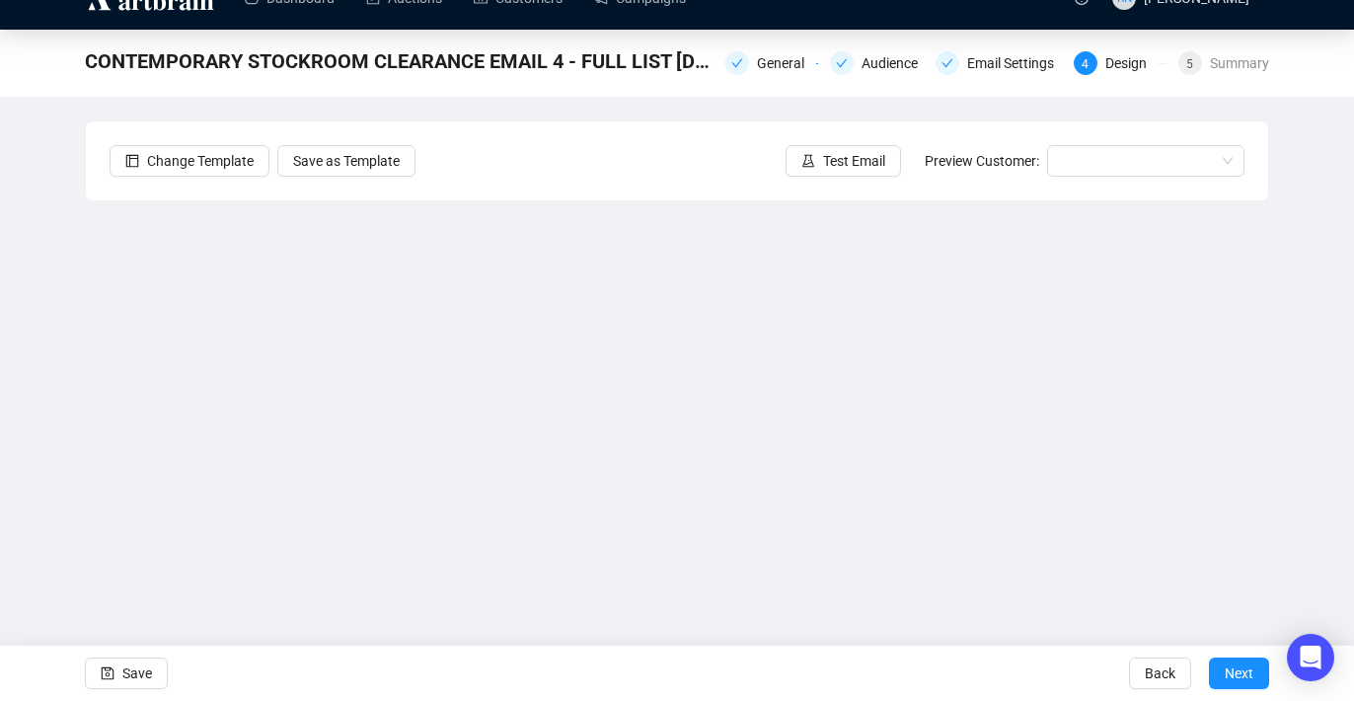
click at [855, 194] on div "Change Template Save as Template Test Email Preview Customer:" at bounding box center [677, 160] width 1182 height 79
click at [845, 181] on div "Change Template Save as Template Test Email Preview Customer:" at bounding box center [677, 160] width 1182 height 79
click at [823, 164] on span "Test Email" at bounding box center [854, 161] width 62 height 22
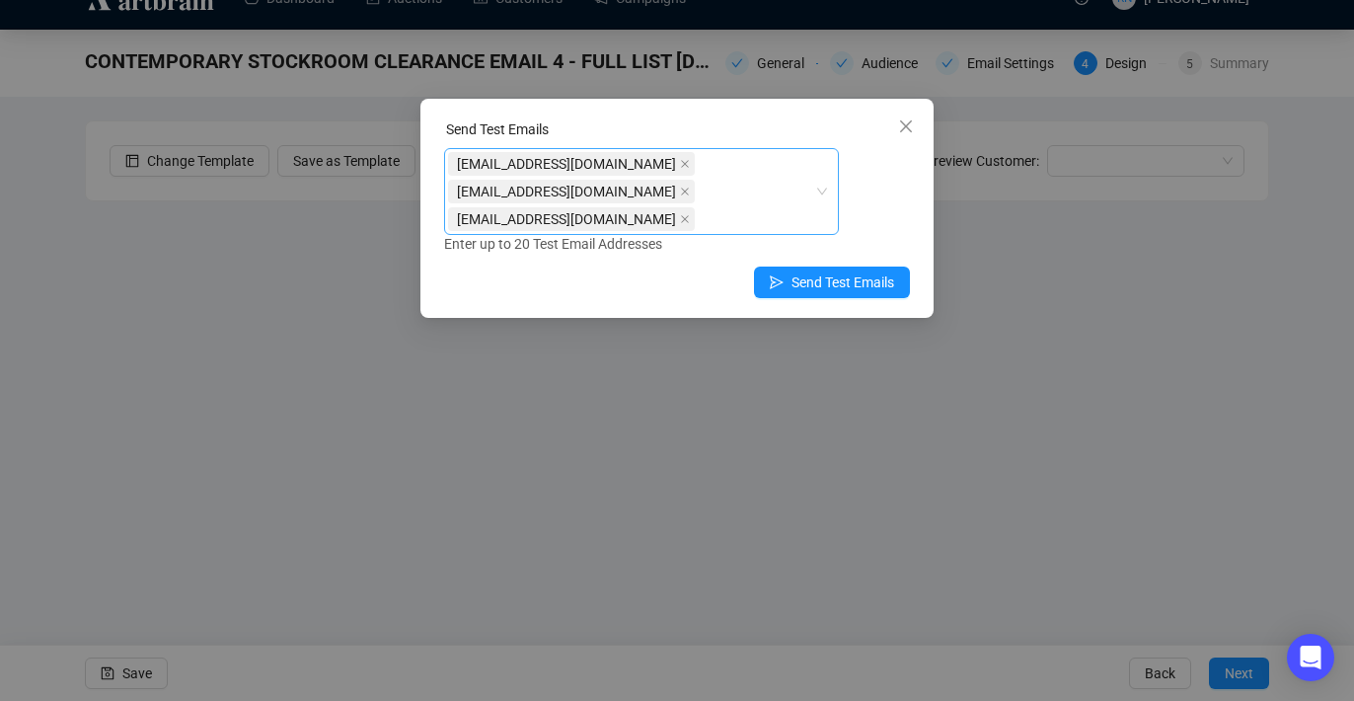
click at [758, 178] on div "[EMAIL_ADDRESS][DOMAIN_NAME] [EMAIL_ADDRESS][DOMAIN_NAME] [EMAIL_ADDRESS][DOMAI…" at bounding box center [631, 191] width 366 height 83
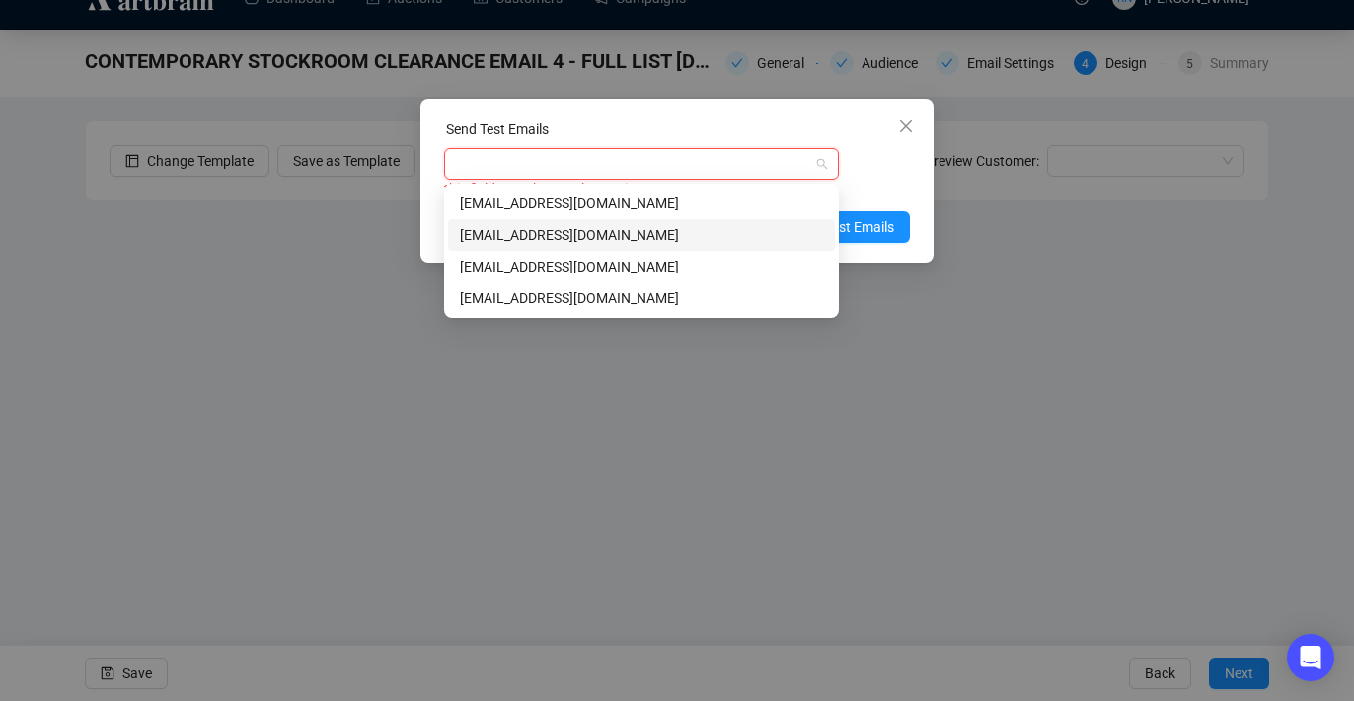
click at [706, 228] on div "[EMAIL_ADDRESS][DOMAIN_NAME]" at bounding box center [641, 235] width 363 height 22
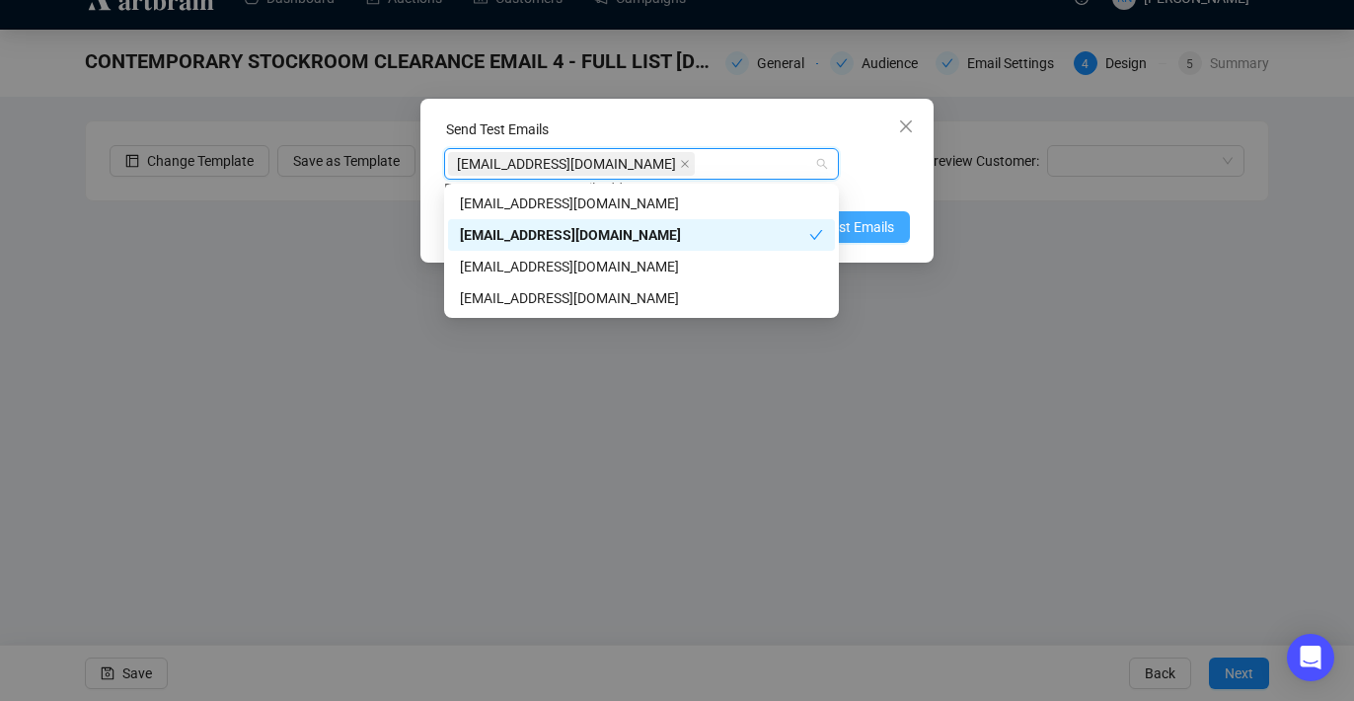
click at [869, 216] on span "Send Test Emails" at bounding box center [842, 227] width 103 height 22
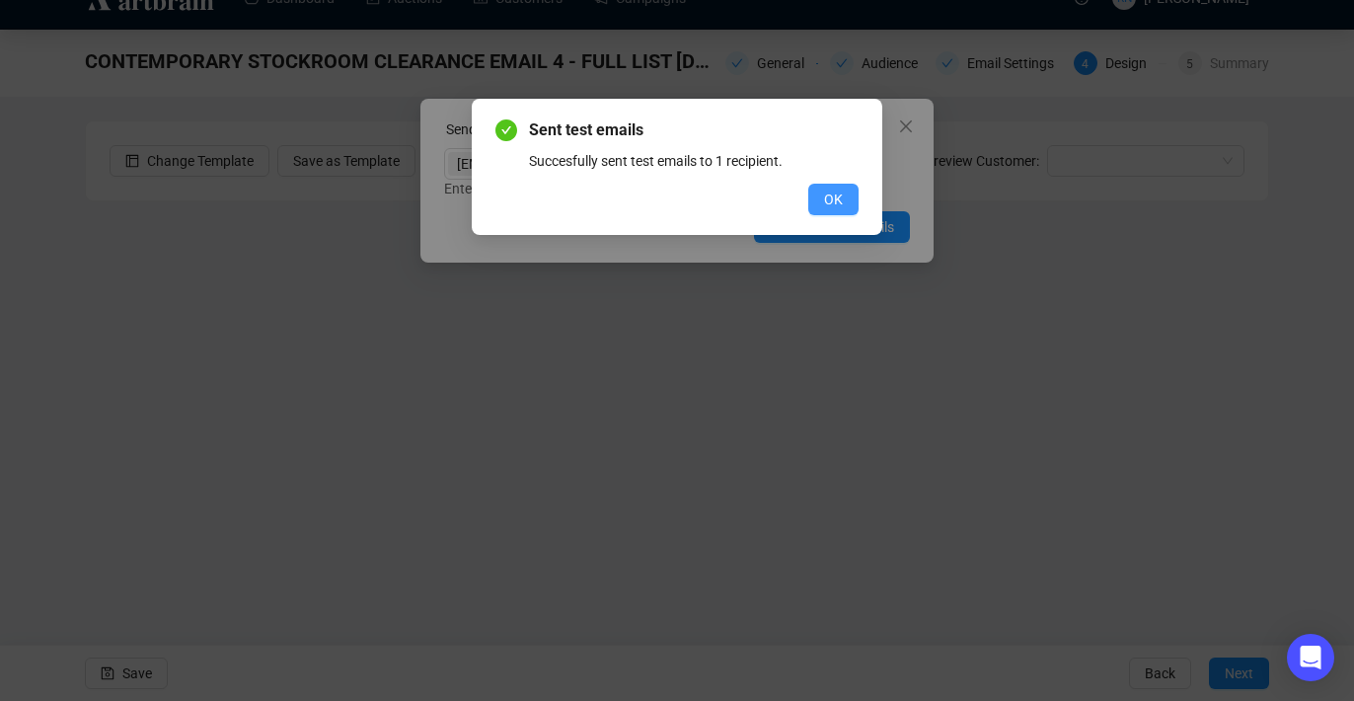
click at [832, 192] on span "OK" at bounding box center [833, 199] width 19 height 22
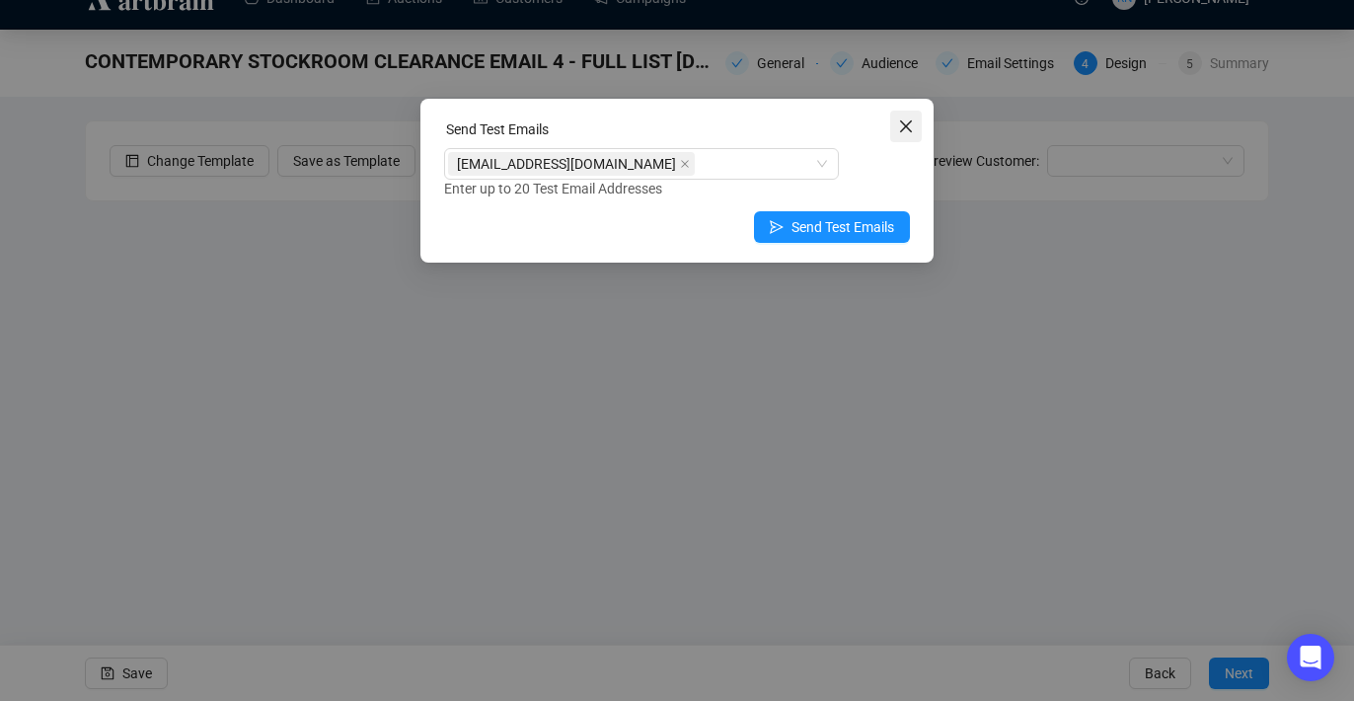
click at [907, 130] on icon "close" at bounding box center [906, 126] width 16 height 16
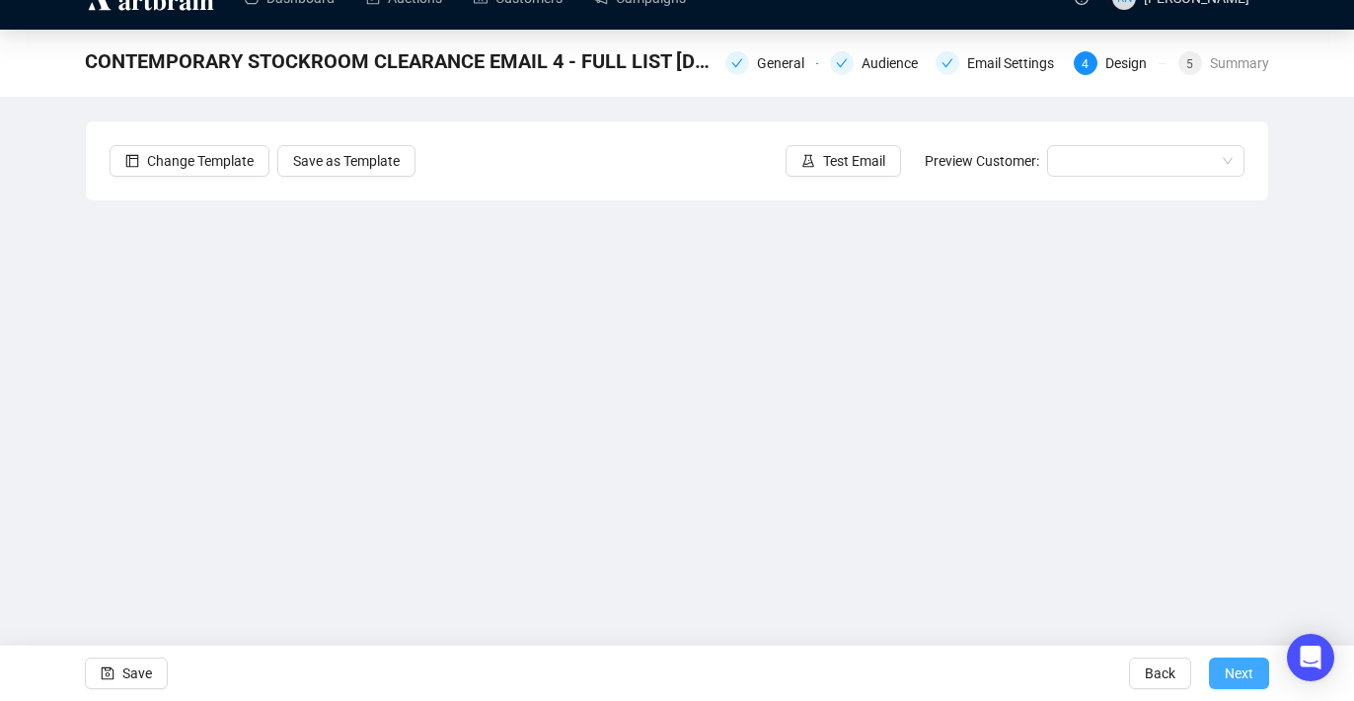
click at [1230, 677] on span "Next" at bounding box center [1239, 672] width 29 height 55
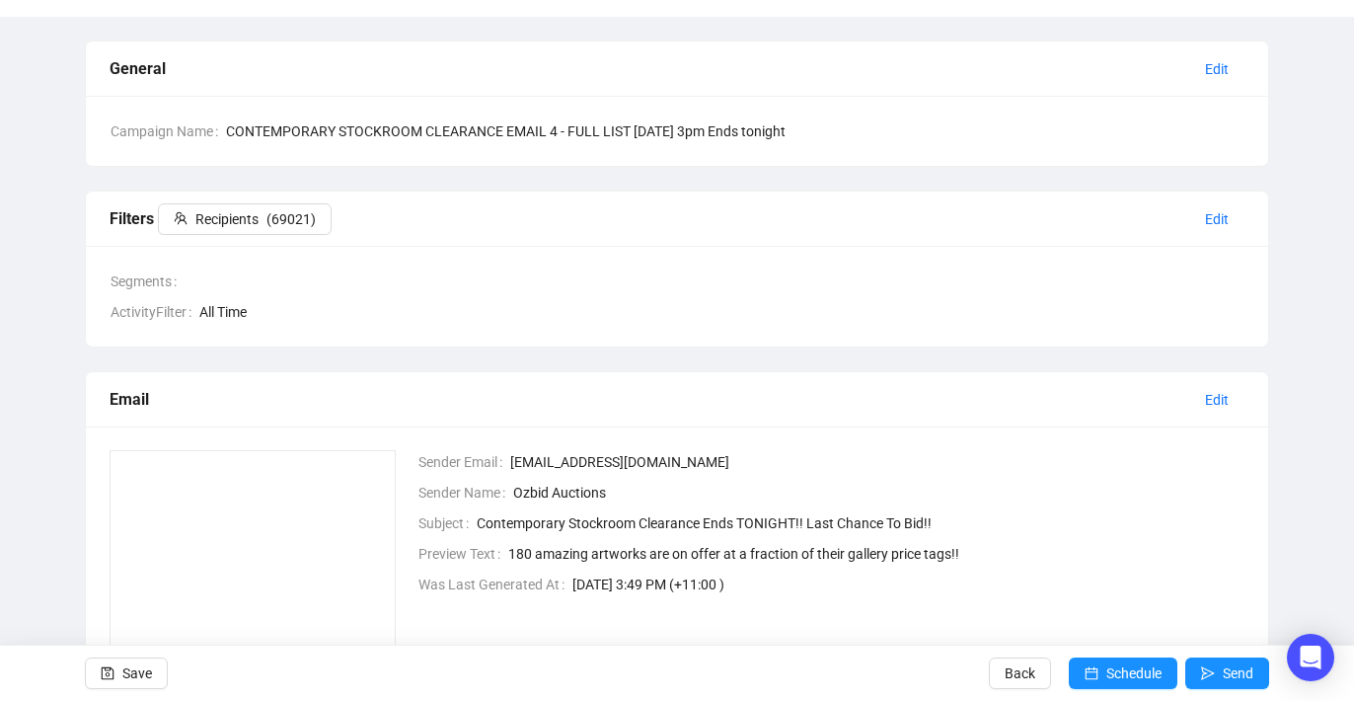
scroll to position [120, 0]
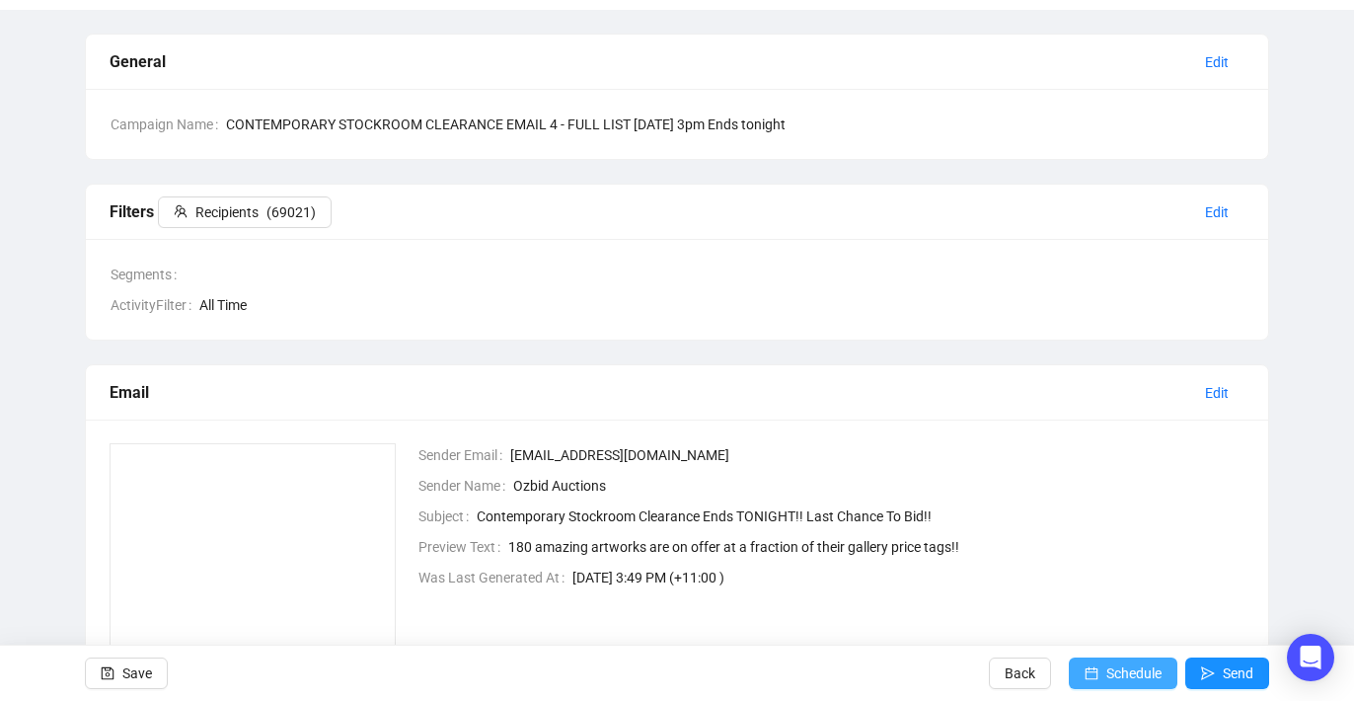
click at [1123, 674] on span "Schedule" at bounding box center [1133, 672] width 55 height 55
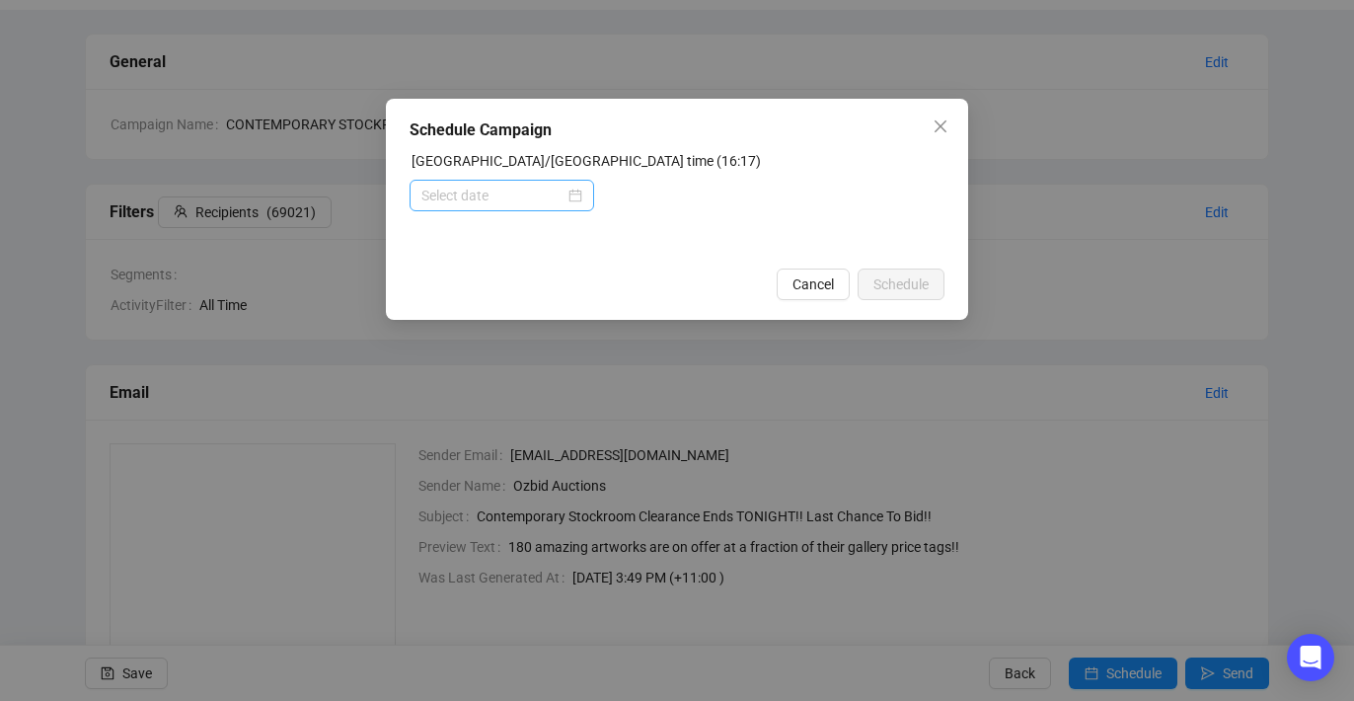
click at [571, 195] on div at bounding box center [501, 196] width 161 height 22
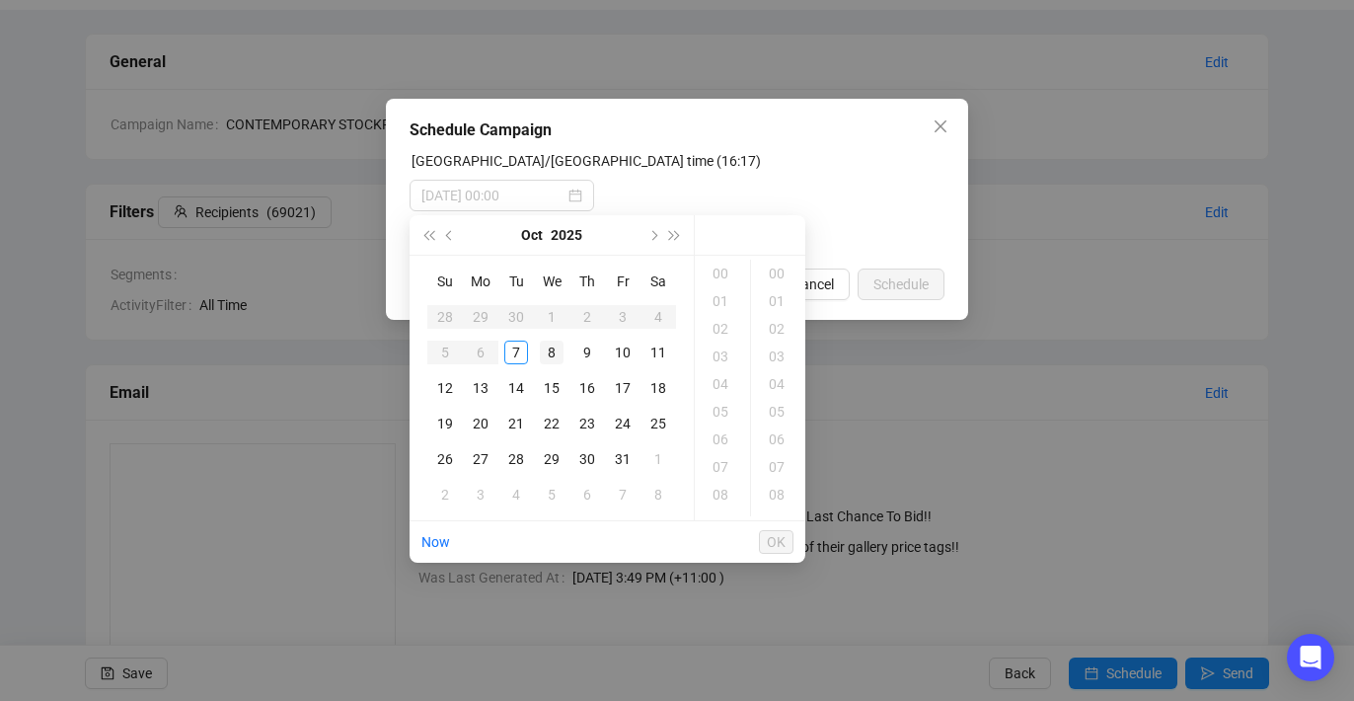
click at [547, 348] on div "8" at bounding box center [552, 352] width 24 height 24
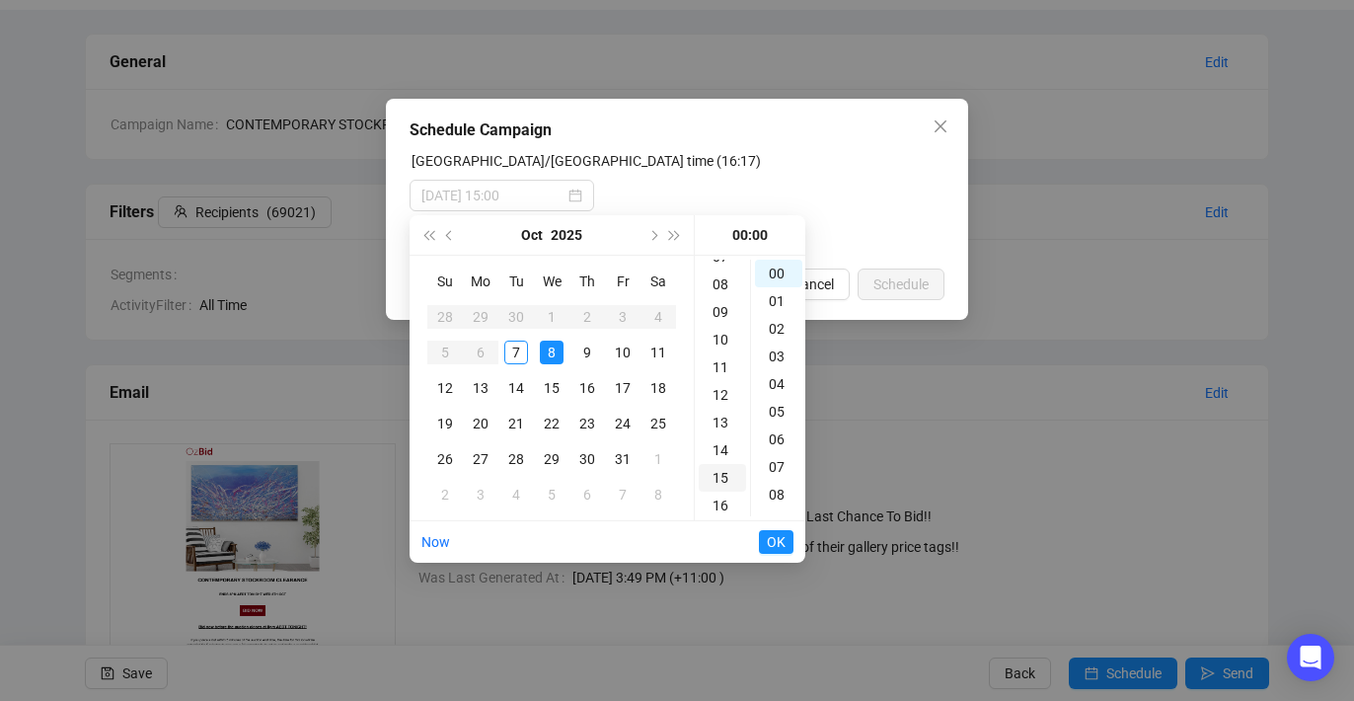
click at [720, 481] on div "15" at bounding box center [722, 478] width 47 height 28
type input "[DATE] 15:00"
click at [776, 542] on span "OK" at bounding box center [776, 542] width 19 height 38
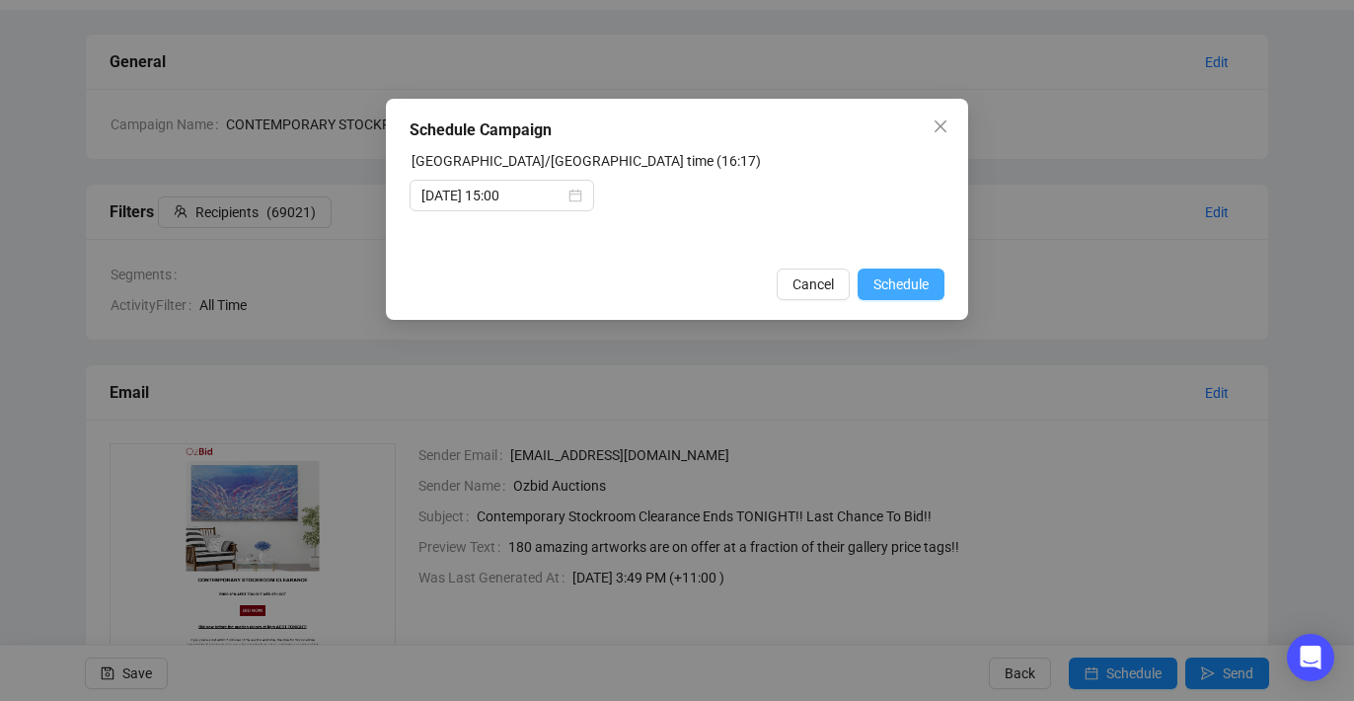
click at [891, 286] on span "Schedule" at bounding box center [900, 284] width 55 height 22
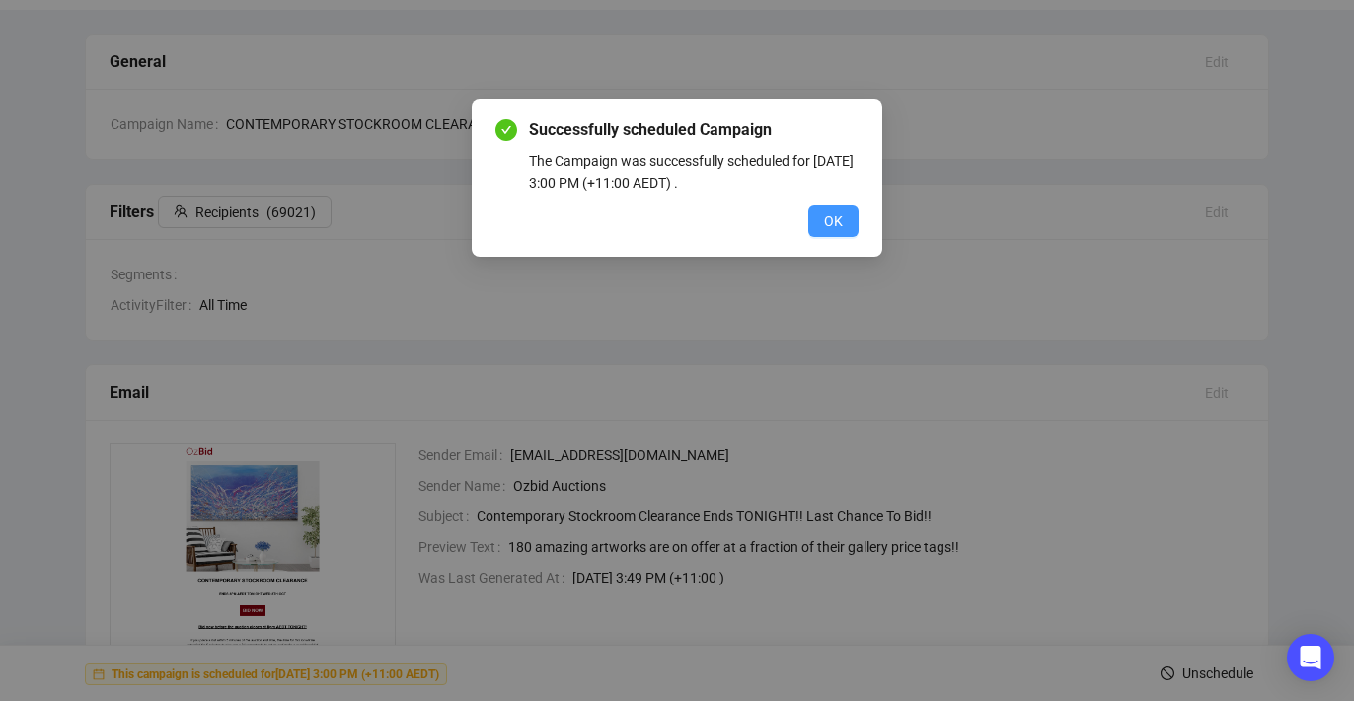
click at [846, 230] on button "OK" at bounding box center [833, 221] width 50 height 32
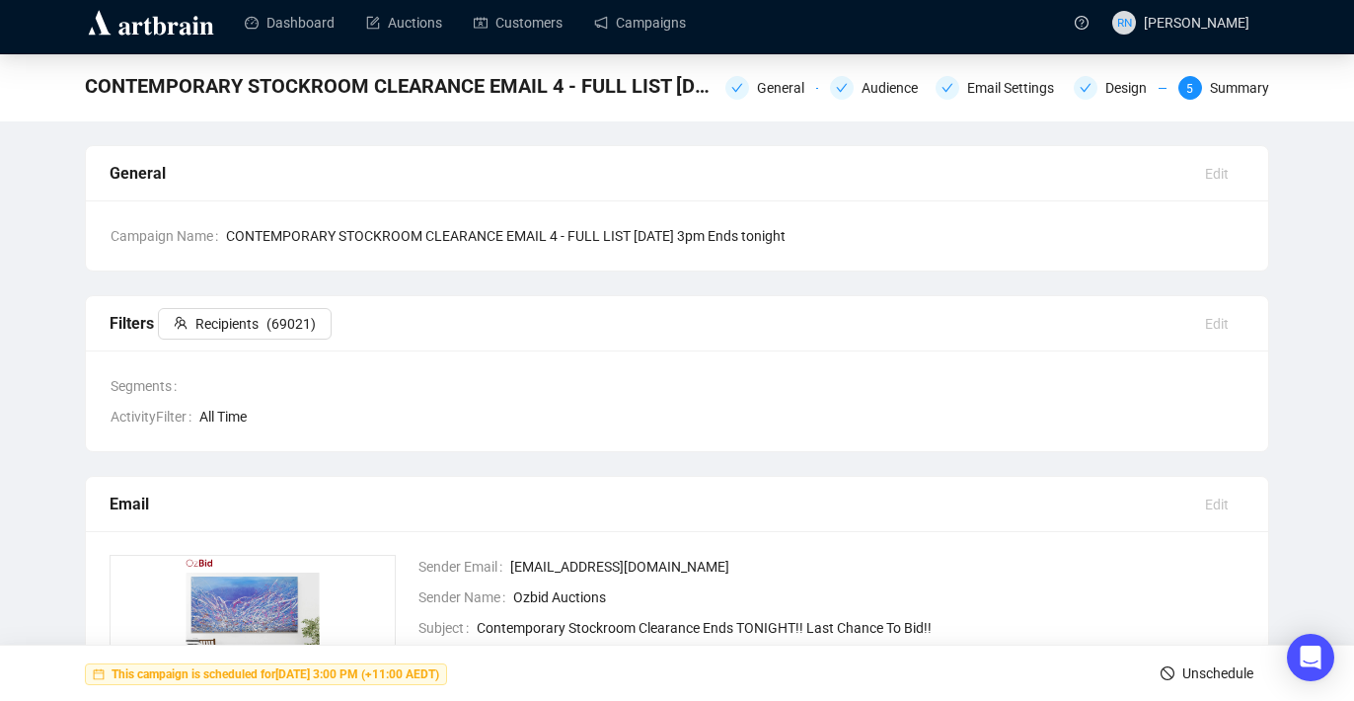
scroll to position [0, 0]
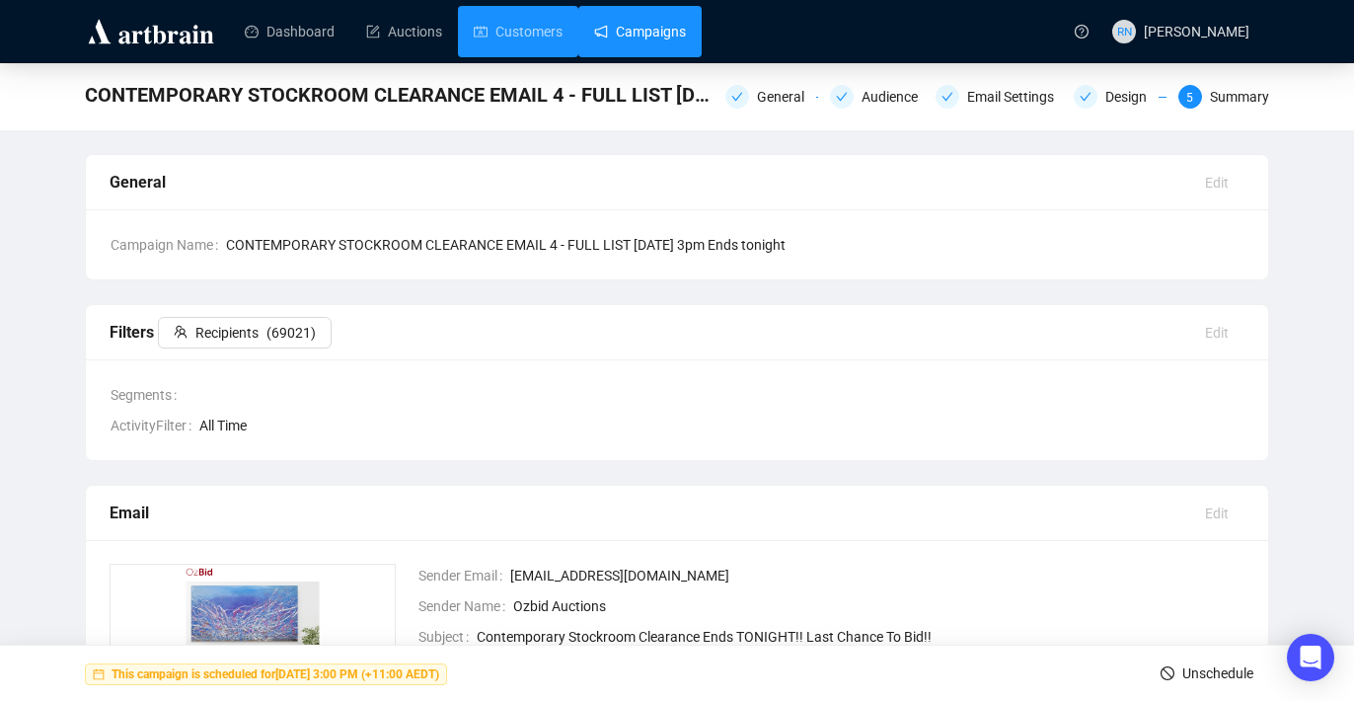
click at [666, 26] on link "Campaigns" at bounding box center [640, 31] width 92 height 51
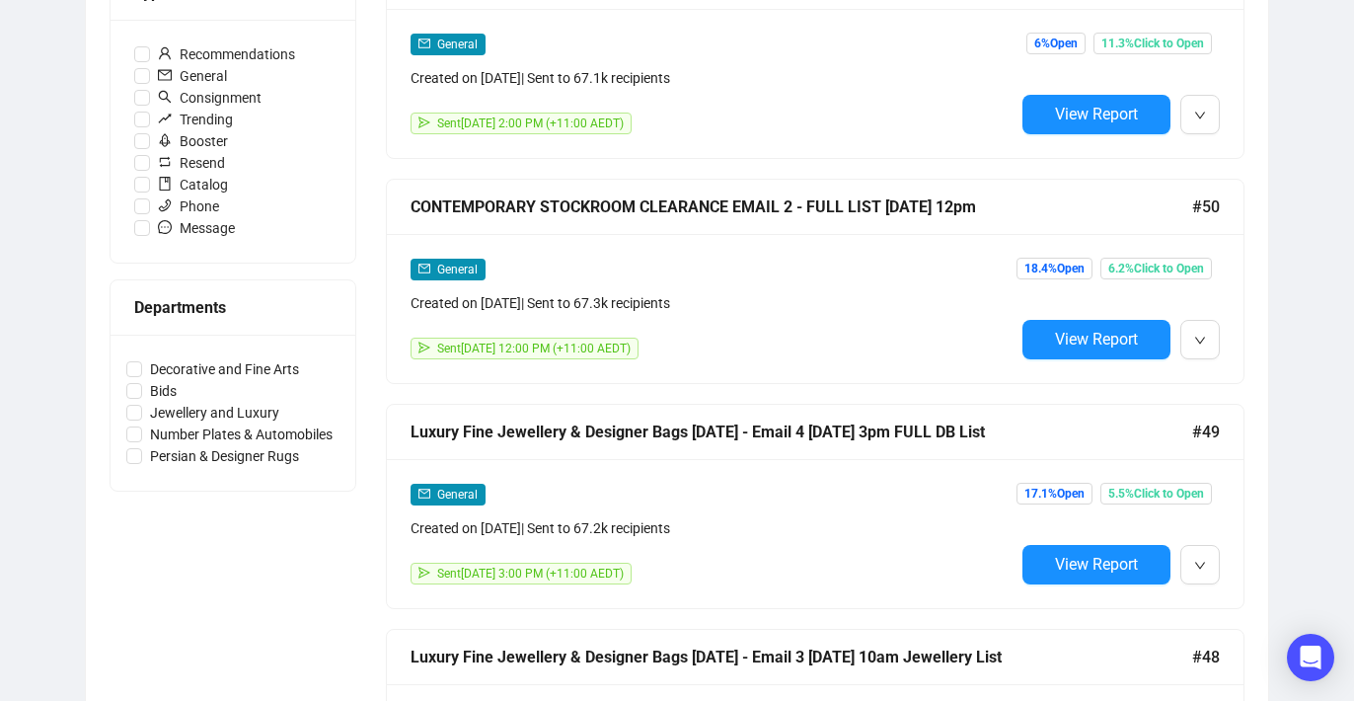
scroll to position [658, 0]
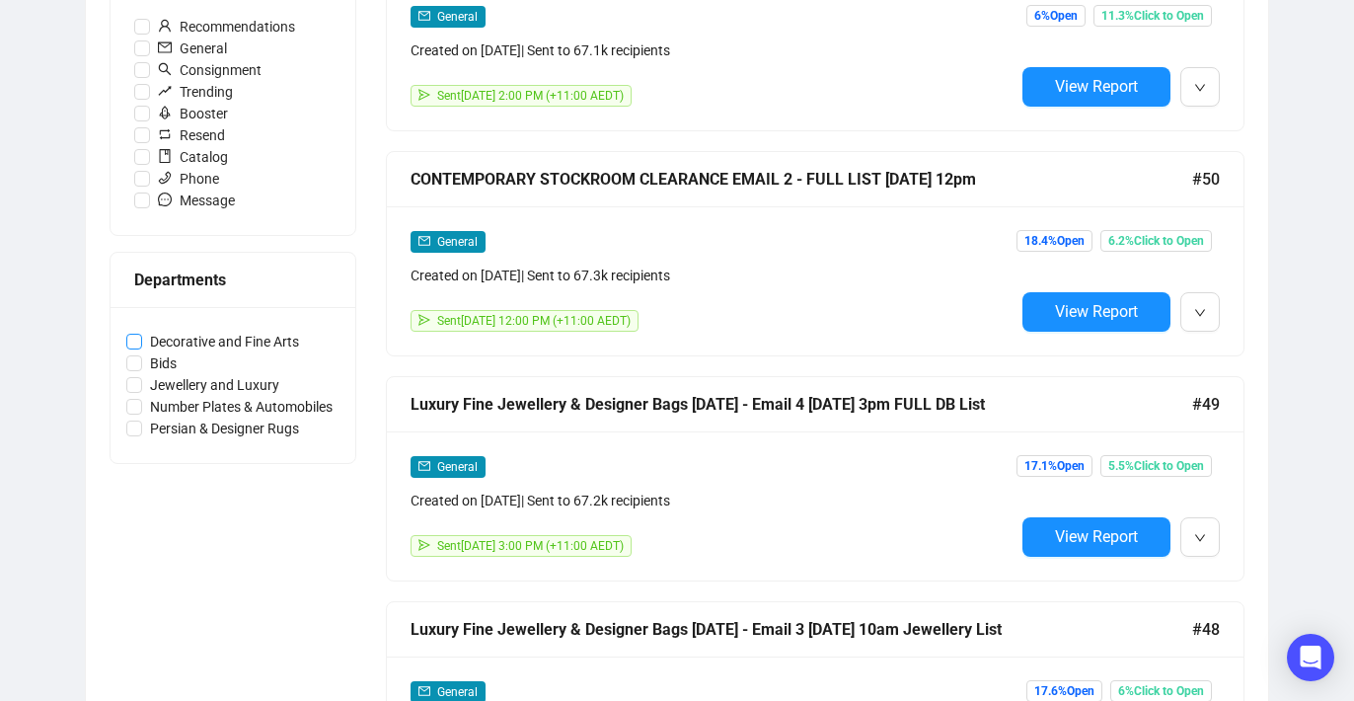
drag, startPoint x: 339, startPoint y: 340, endPoint x: 151, endPoint y: 339, distance: 188.5
click at [151, 339] on div "Decorative and Fine Arts Bids Jewellery and Luxury Number Plates & Automobiles …" at bounding box center [233, 385] width 245 height 156
copy span
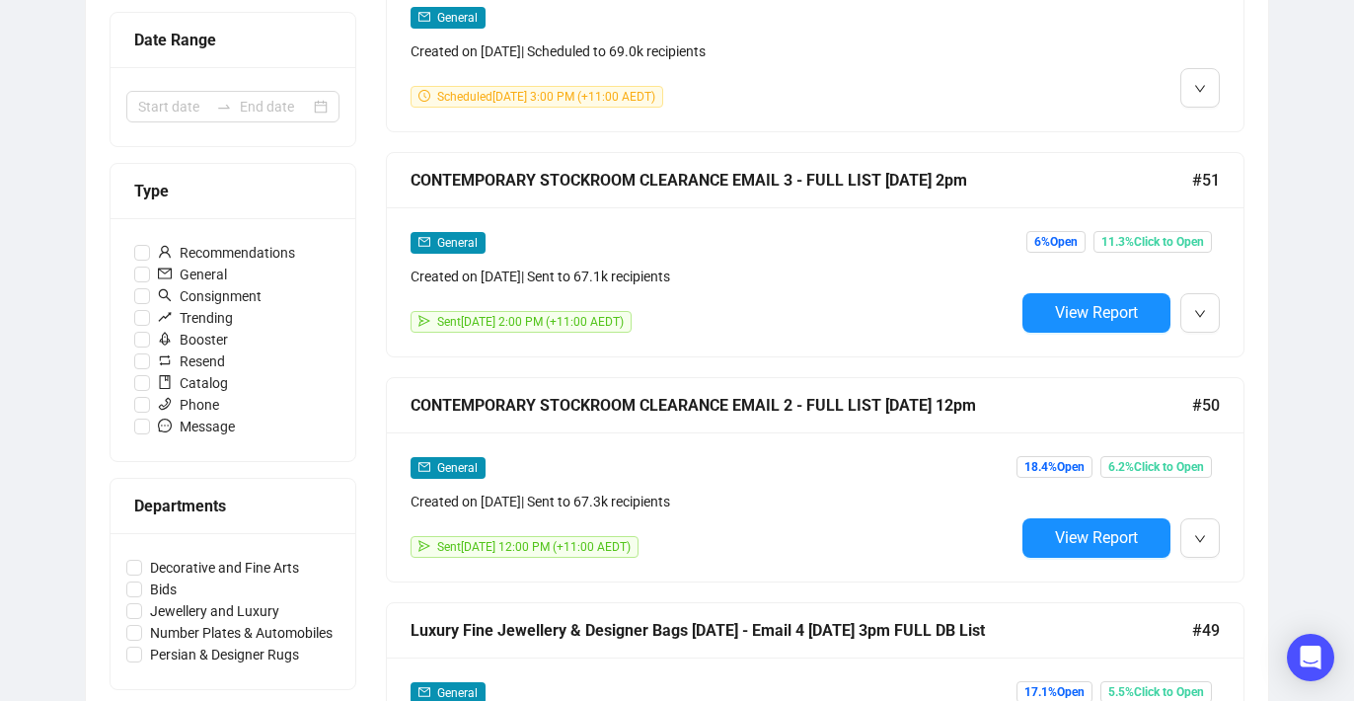
scroll to position [0, 0]
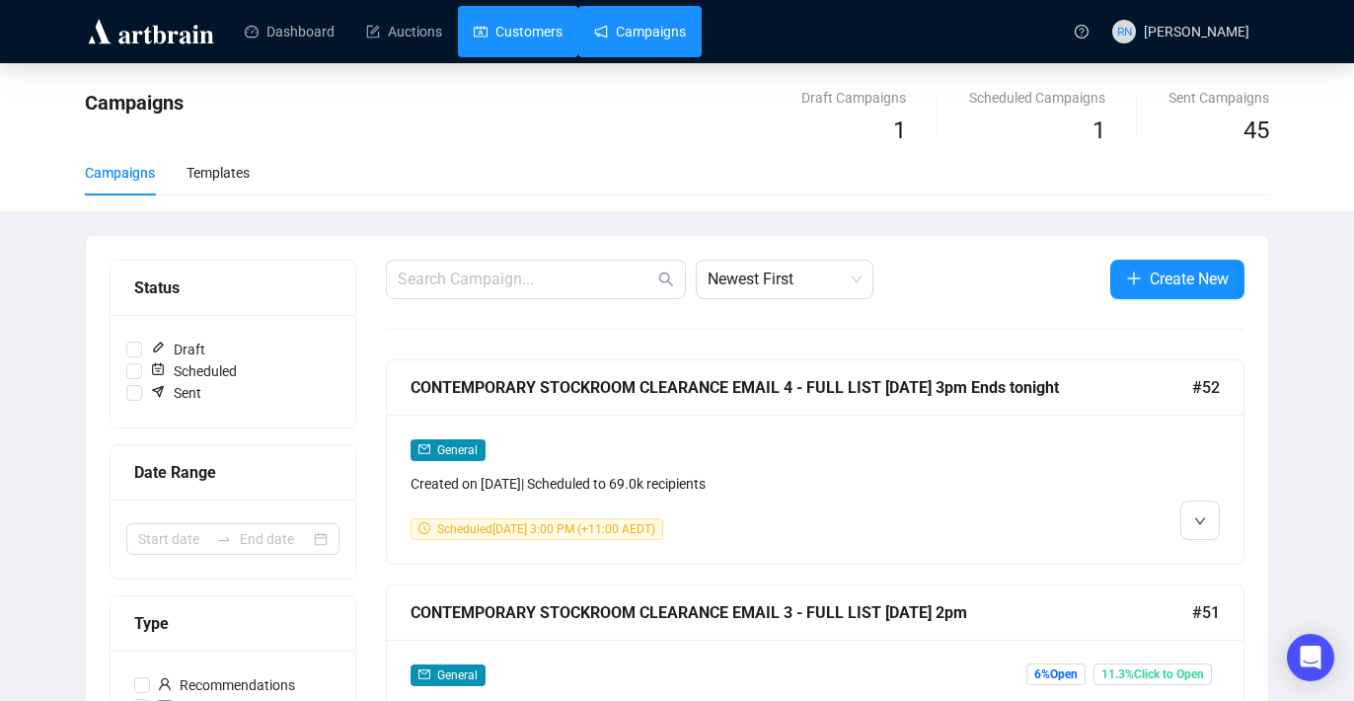
click at [528, 30] on link "Customers" at bounding box center [518, 31] width 89 height 51
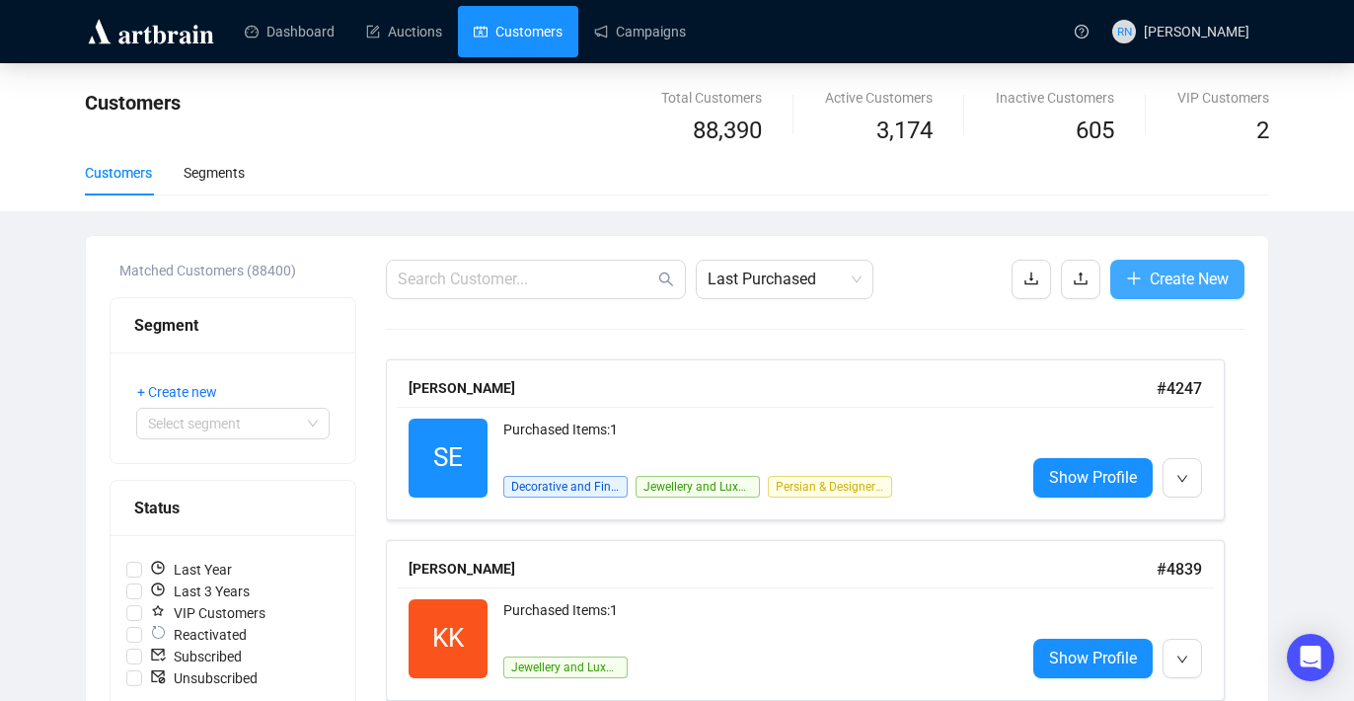
click at [1185, 284] on span "Create New" at bounding box center [1189, 278] width 79 height 25
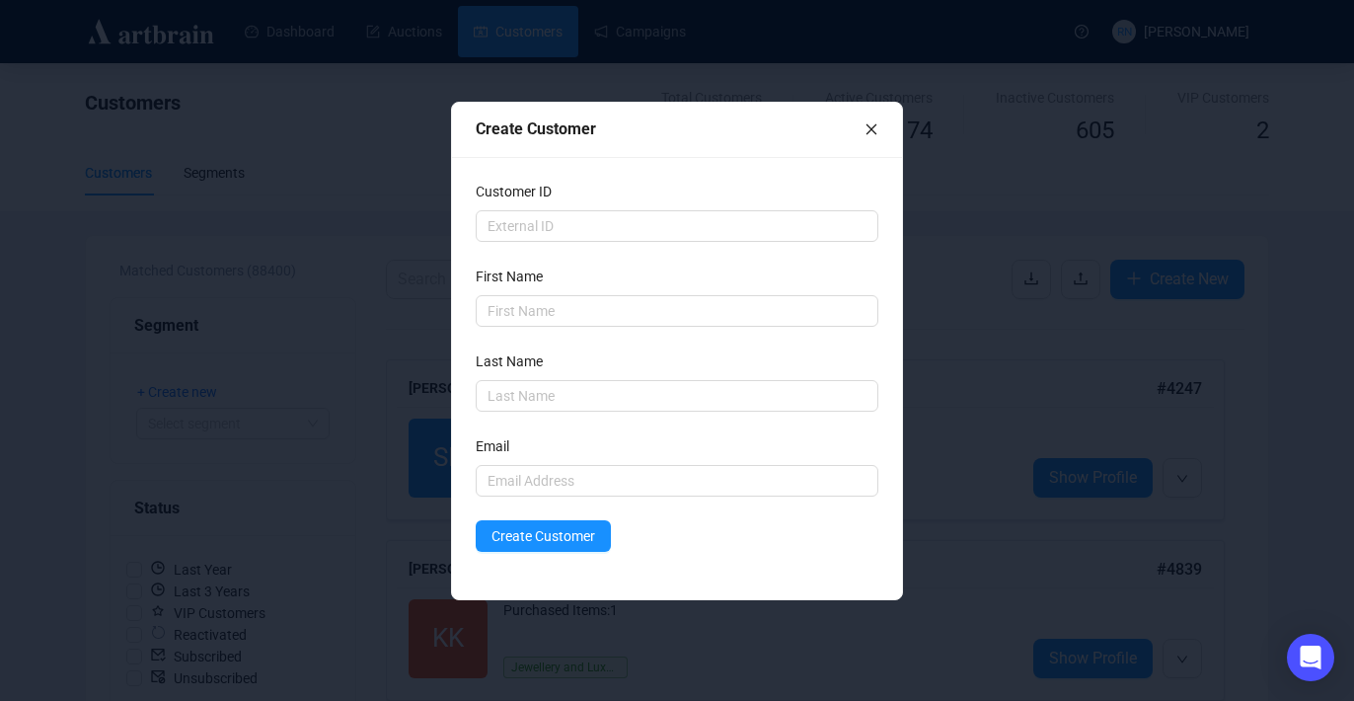
click at [866, 118] on div at bounding box center [872, 129] width 14 height 22
click at [866, 132] on icon "close" at bounding box center [872, 129] width 14 height 14
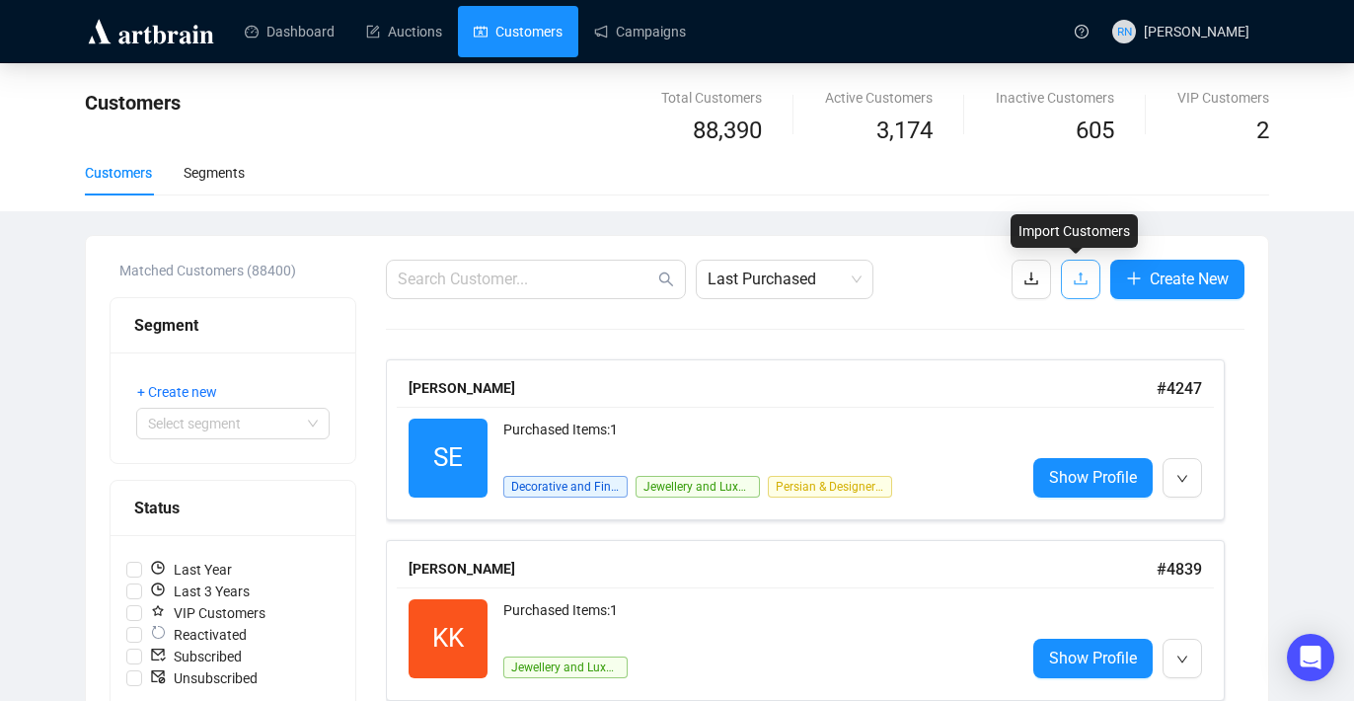
click at [1083, 286] on icon "upload" at bounding box center [1081, 278] width 16 height 16
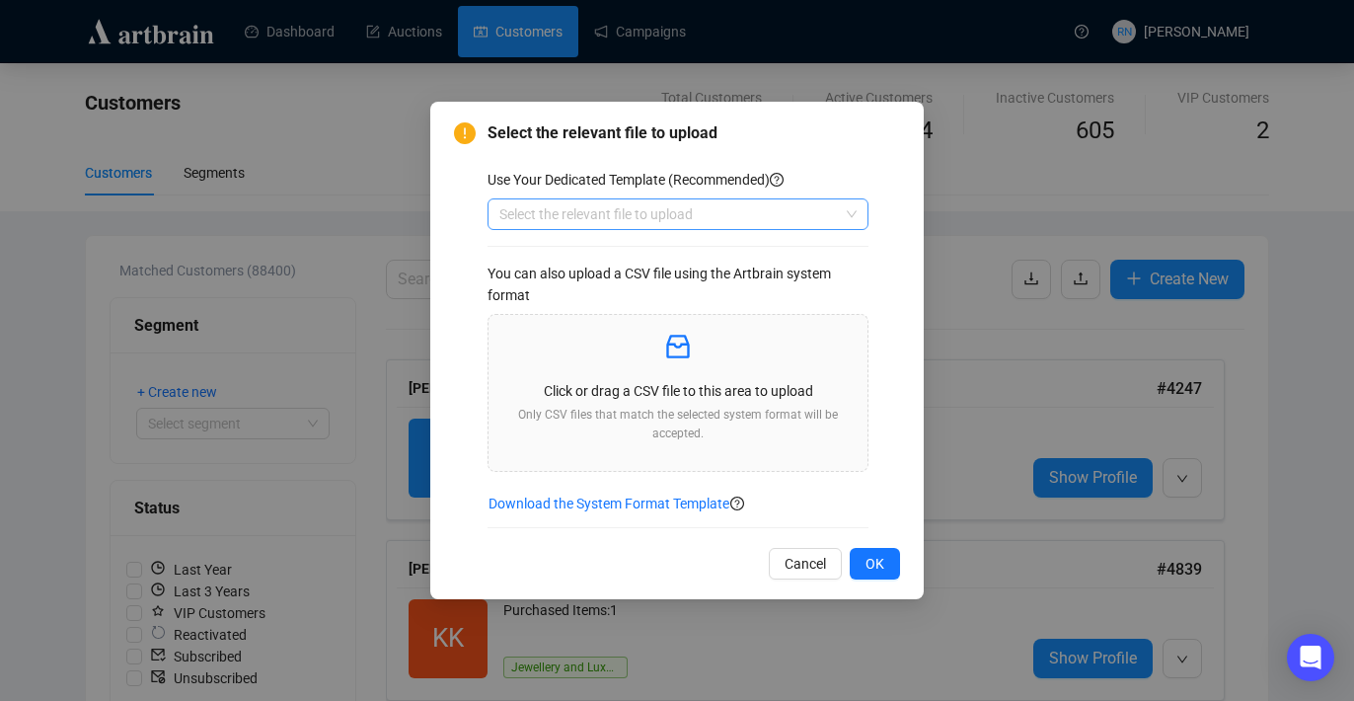
click at [505, 208] on input "search" at bounding box center [668, 214] width 339 height 30
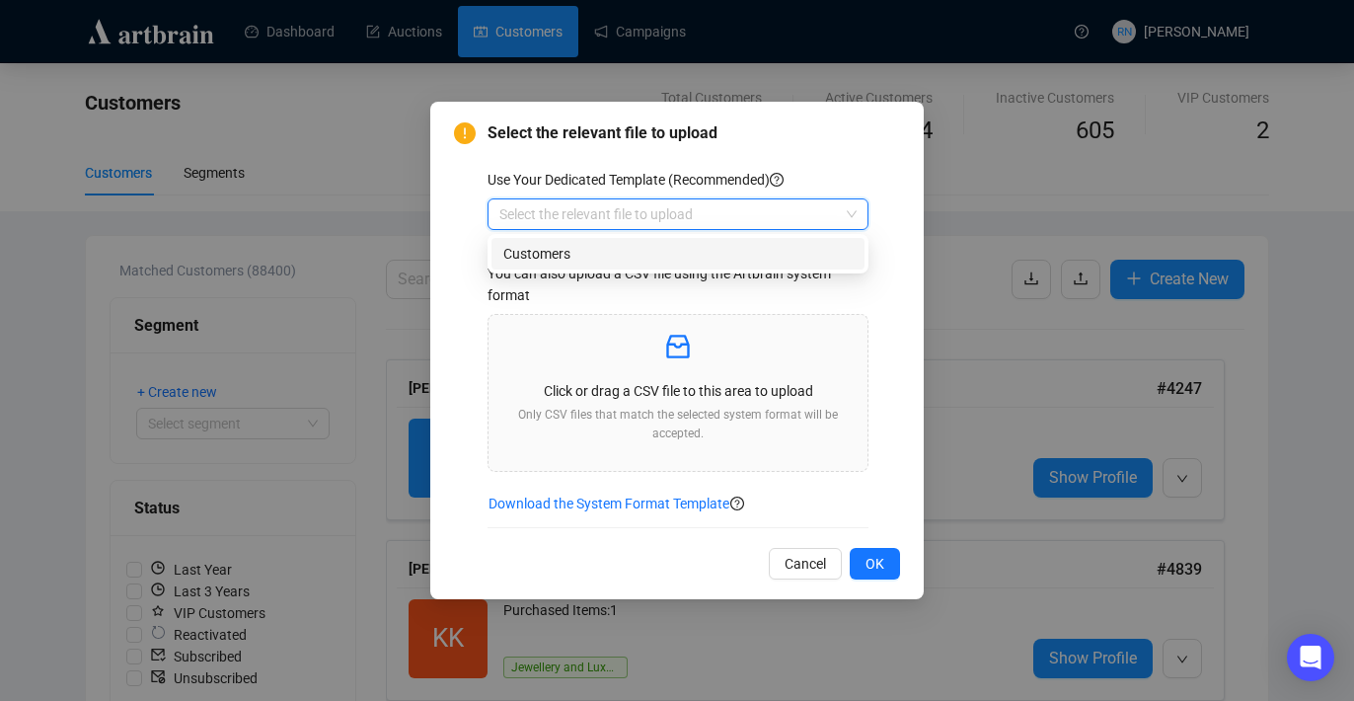
click at [505, 260] on div "Customers" at bounding box center [677, 254] width 349 height 22
click at [595, 405] on div "Click or drag a CSV file to this area to upload Only CSV files that match the s…" at bounding box center [677, 393] width 347 height 124
